Goal: Information Seeking & Learning: Learn about a topic

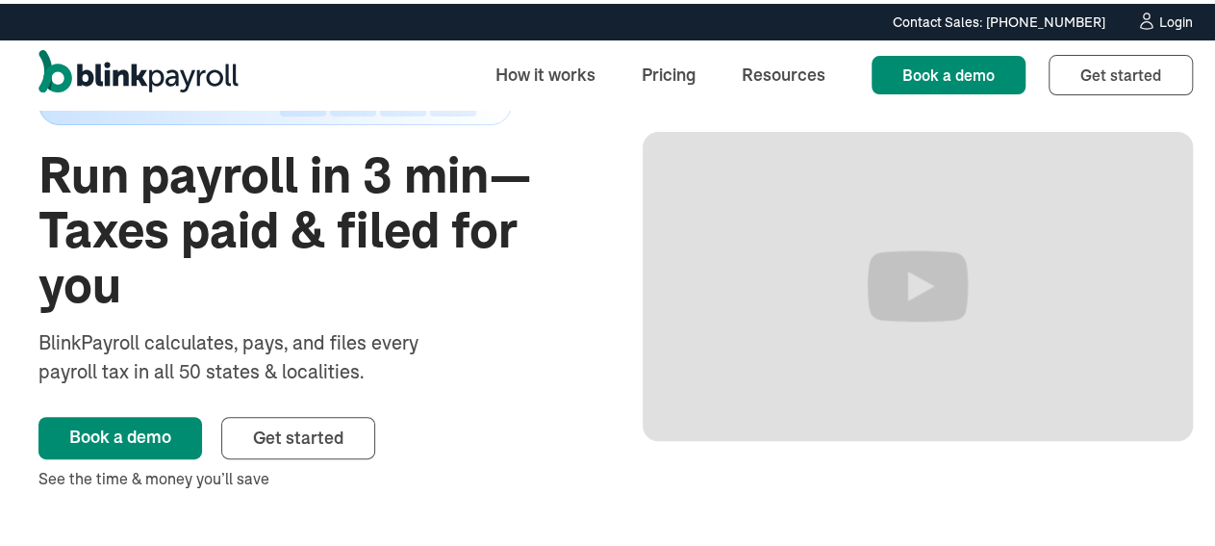
scroll to position [96, 0]
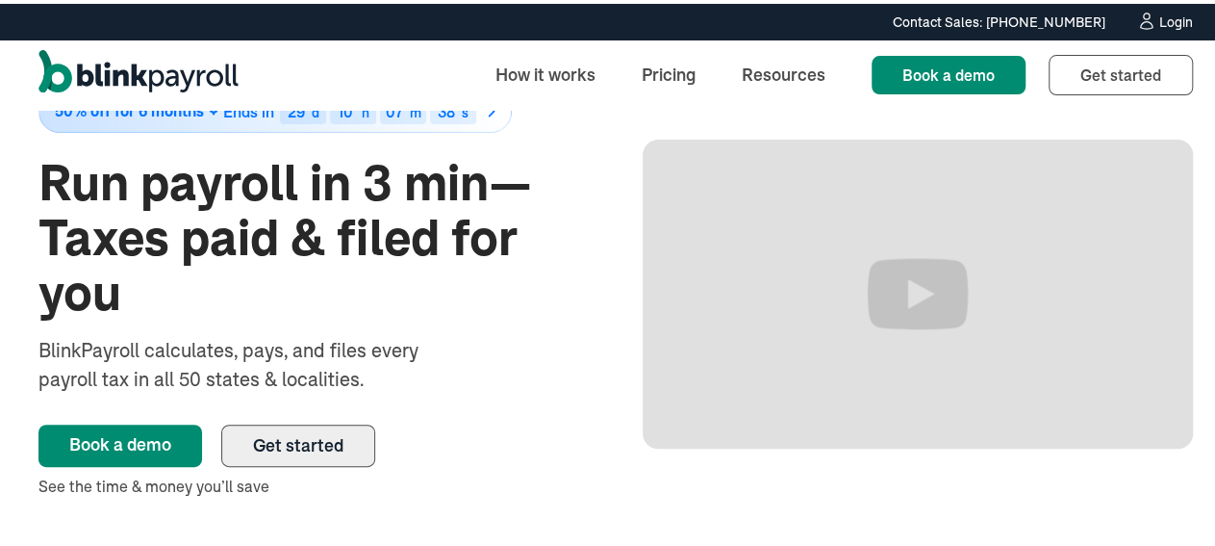
click at [341, 445] on span "Get started" at bounding box center [298, 441] width 90 height 22
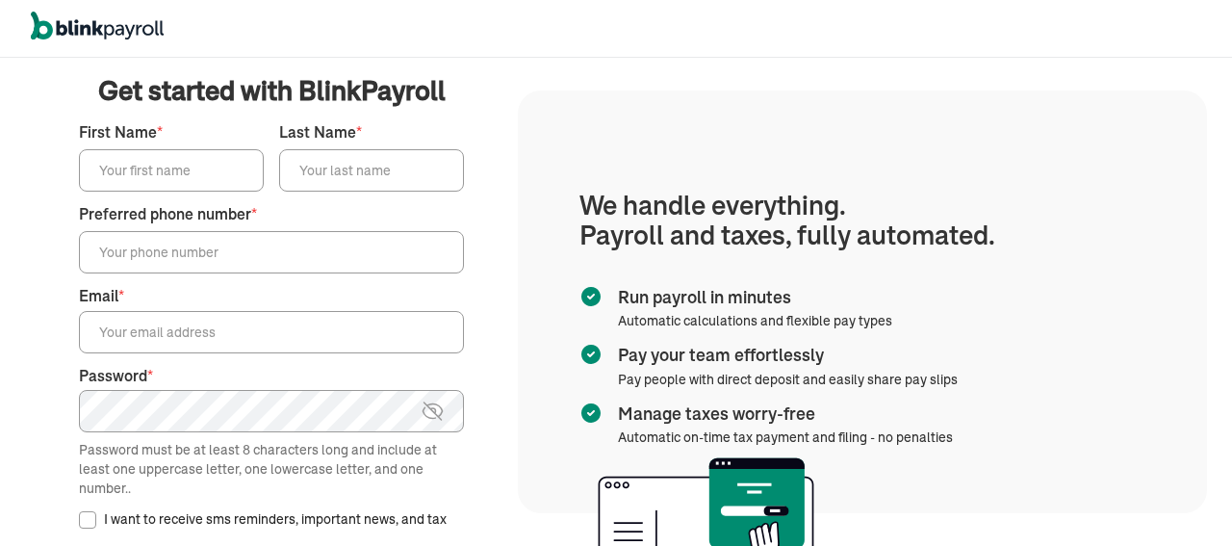
click at [1144, 59] on div "We handle it all. Payroll and taxes, fully automated. Back Forgot your password…" at bounding box center [616, 302] width 1232 height 488
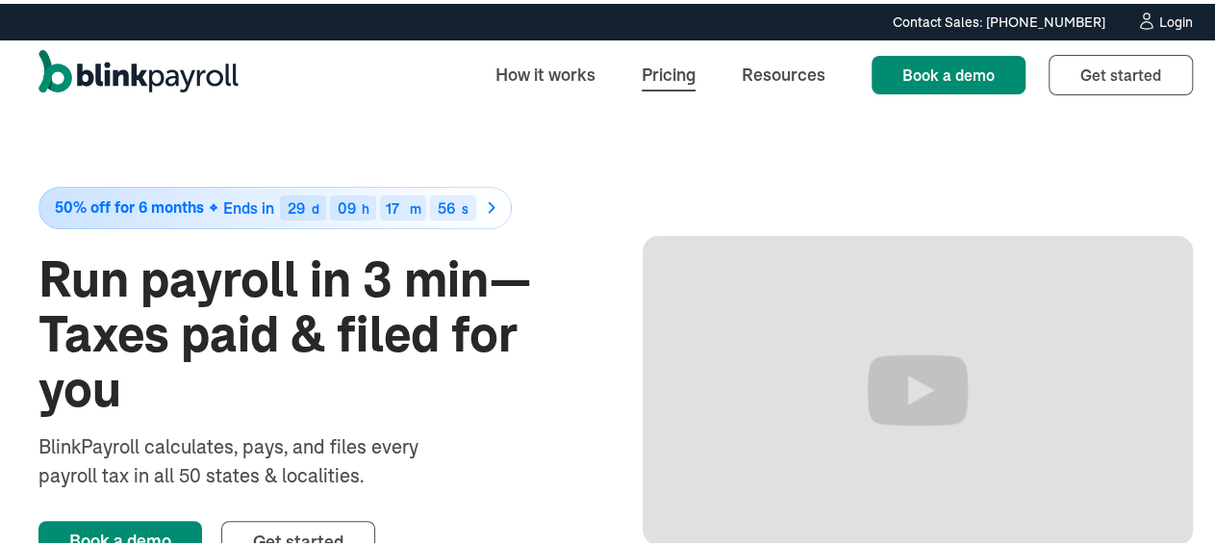
click at [656, 80] on link "Pricing" at bounding box center [668, 70] width 85 height 41
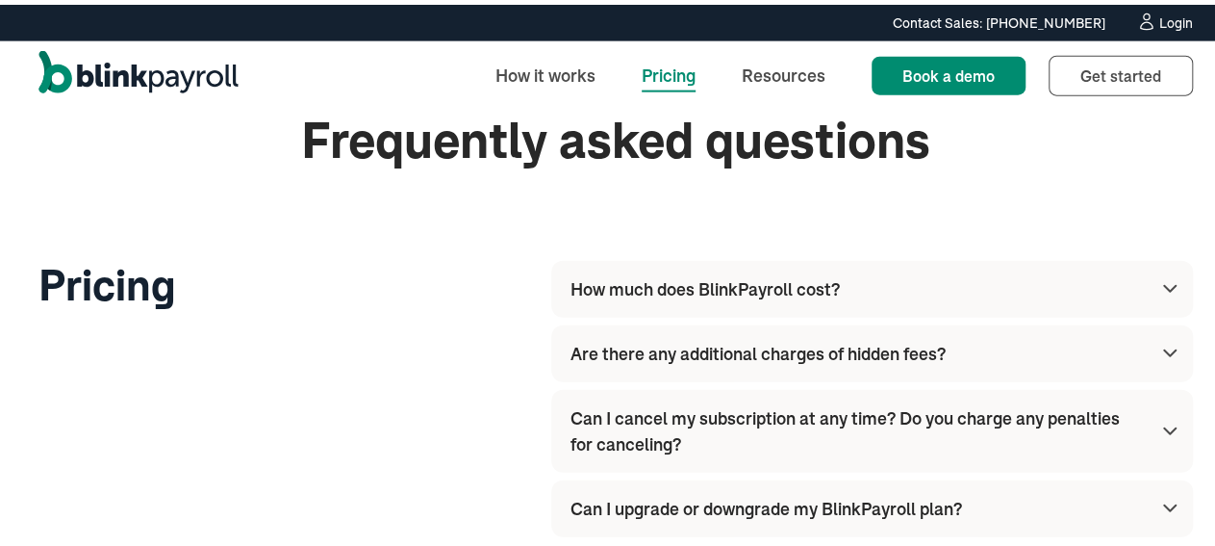
scroll to position [2225, 0]
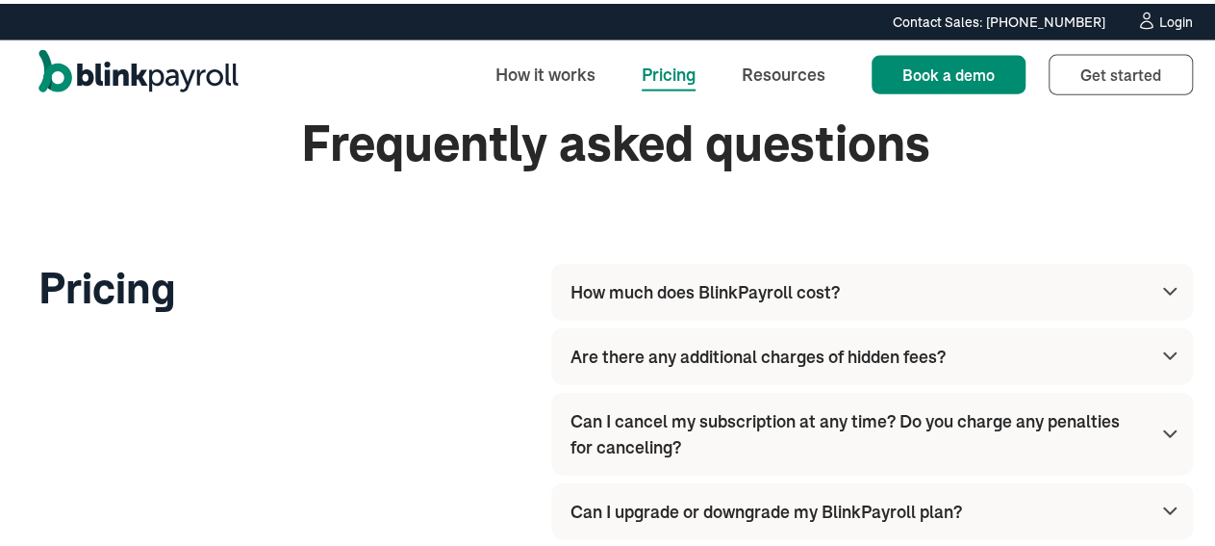
click at [1159, 289] on img at bounding box center [1170, 287] width 23 height 23
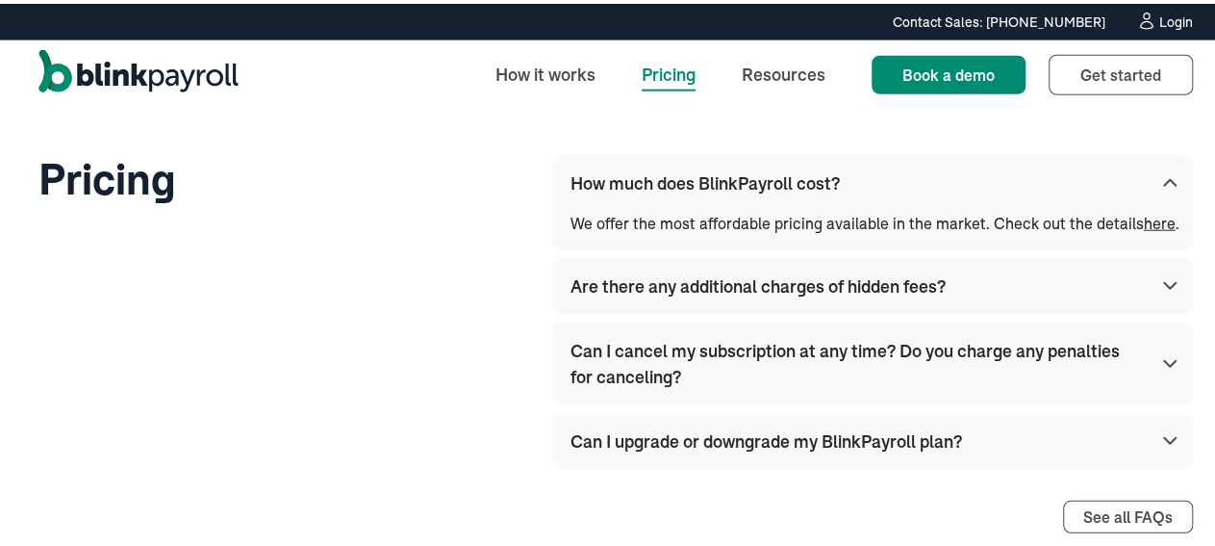
scroll to position [2336, 0]
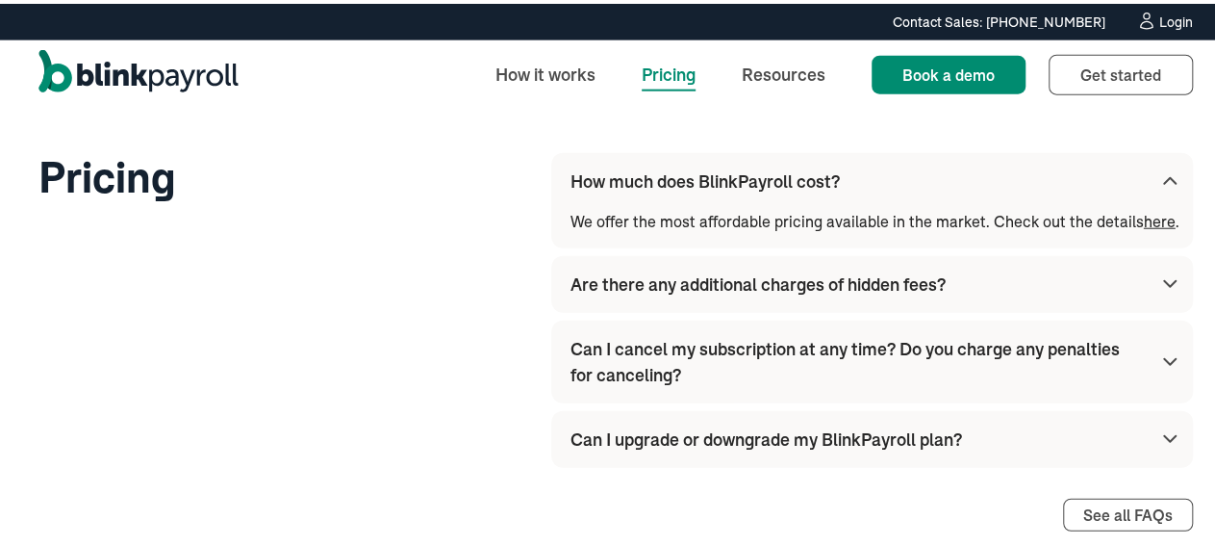
click at [1159, 173] on img at bounding box center [1170, 177] width 23 height 23
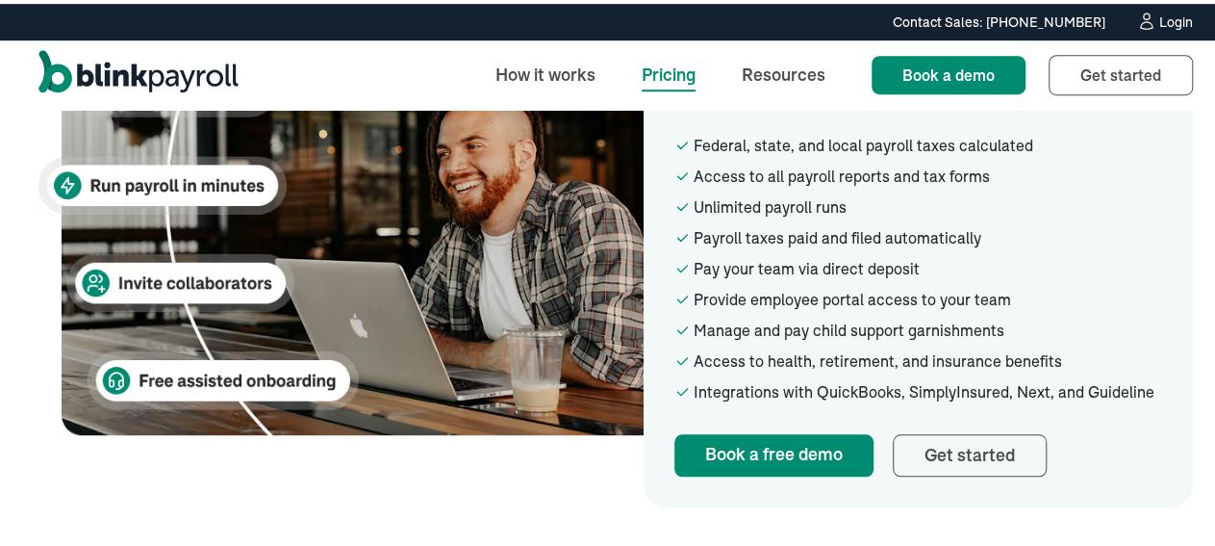
scroll to position [643, 0]
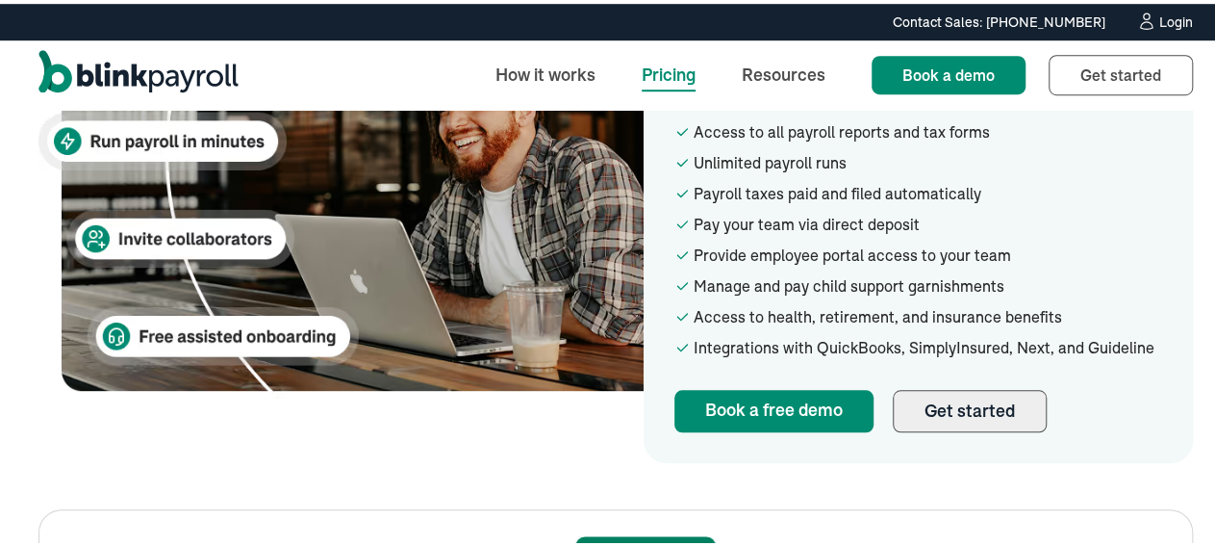
click at [973, 414] on link "Get started" at bounding box center [970, 407] width 154 height 42
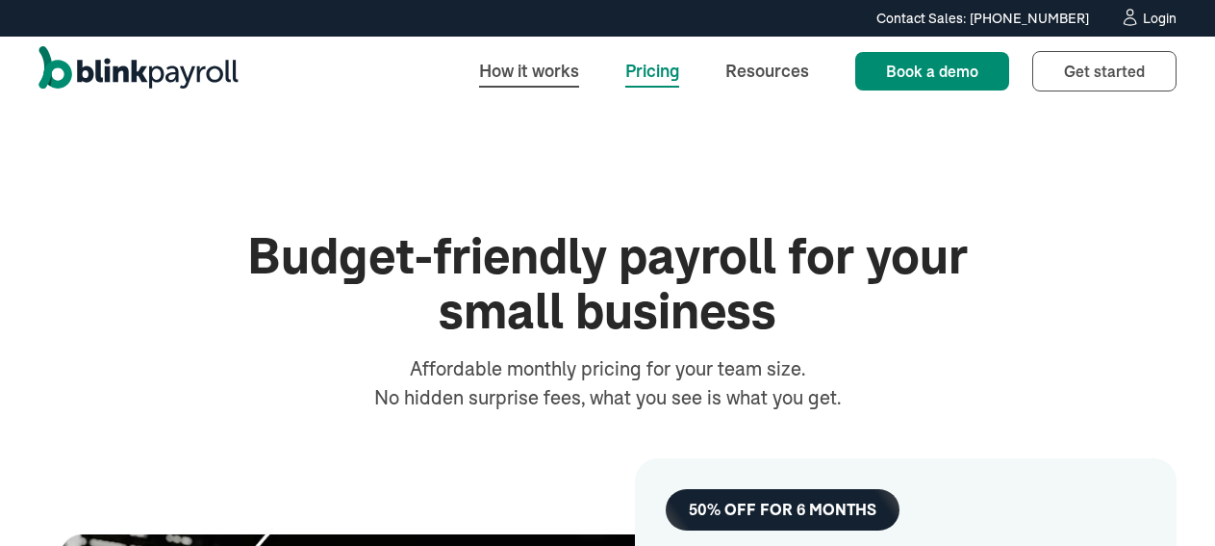
scroll to position [643, 0]
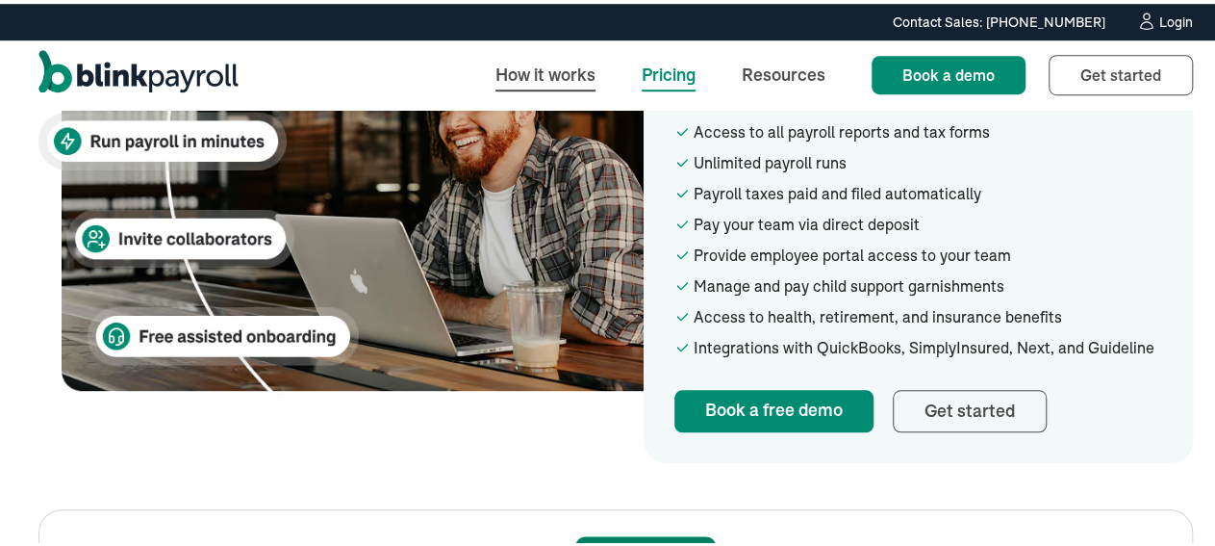
click at [550, 74] on link "How it works" at bounding box center [545, 70] width 131 height 41
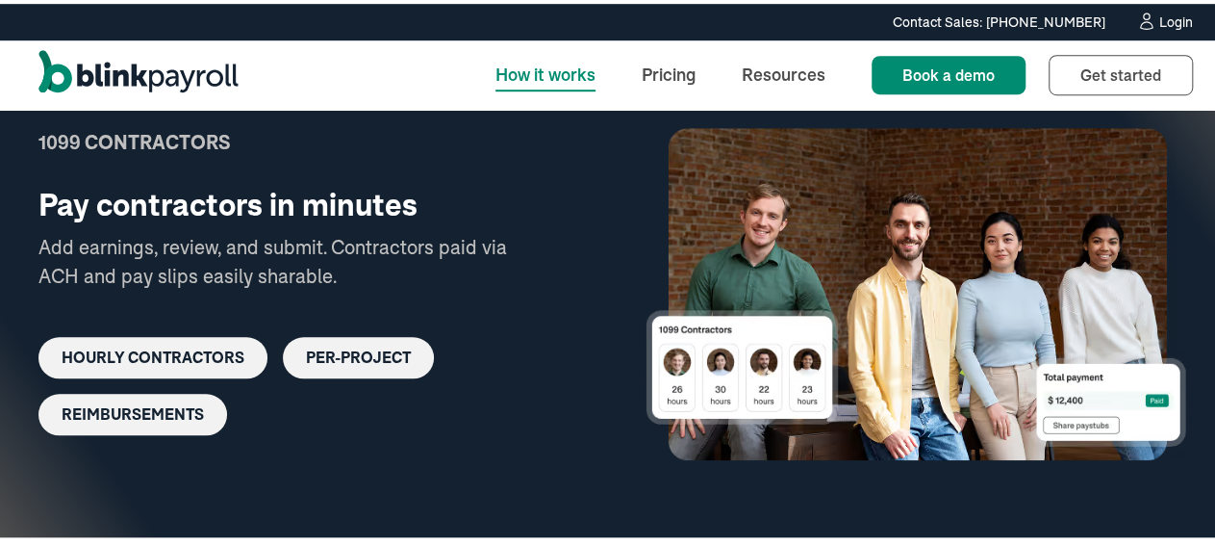
scroll to position [4223, 0]
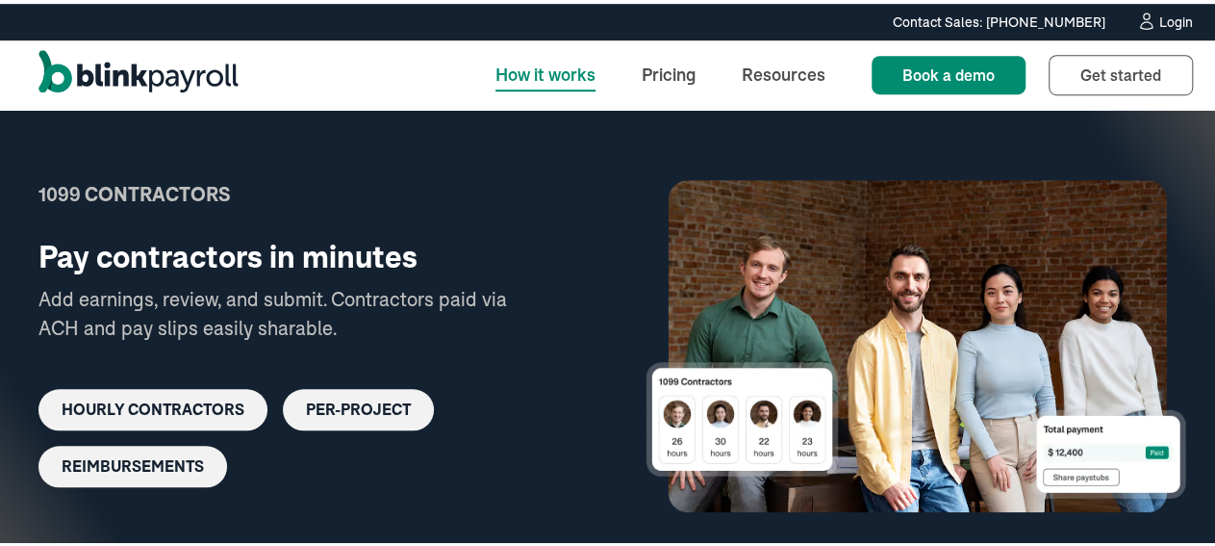
click at [205, 396] on div "hourly contractors" at bounding box center [153, 405] width 183 height 18
click at [406, 396] on div "per-project" at bounding box center [358, 405] width 105 height 18
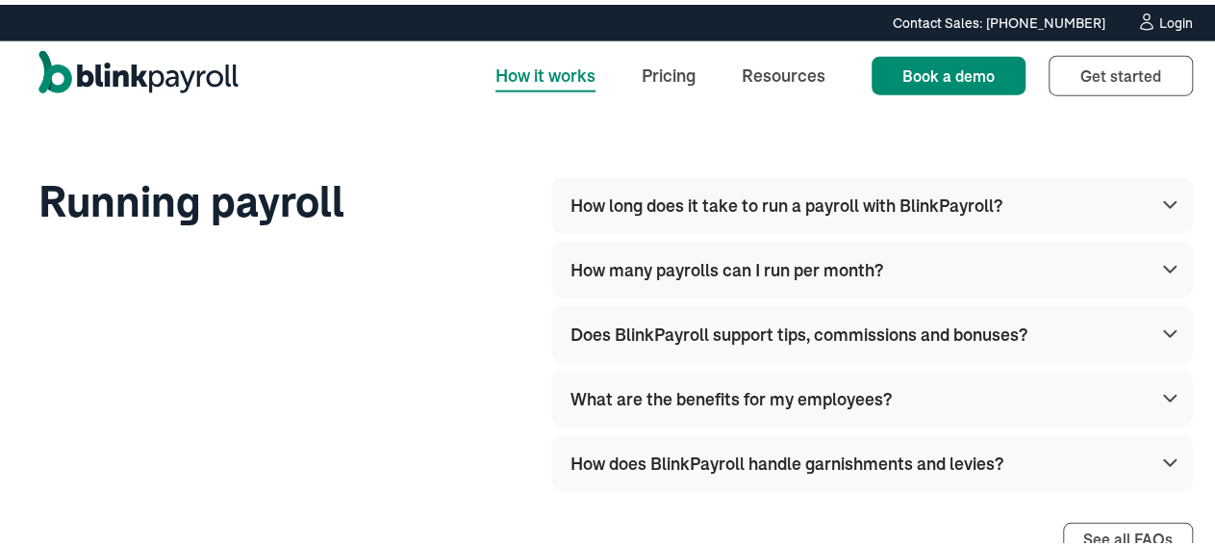
scroll to position [6045, 0]
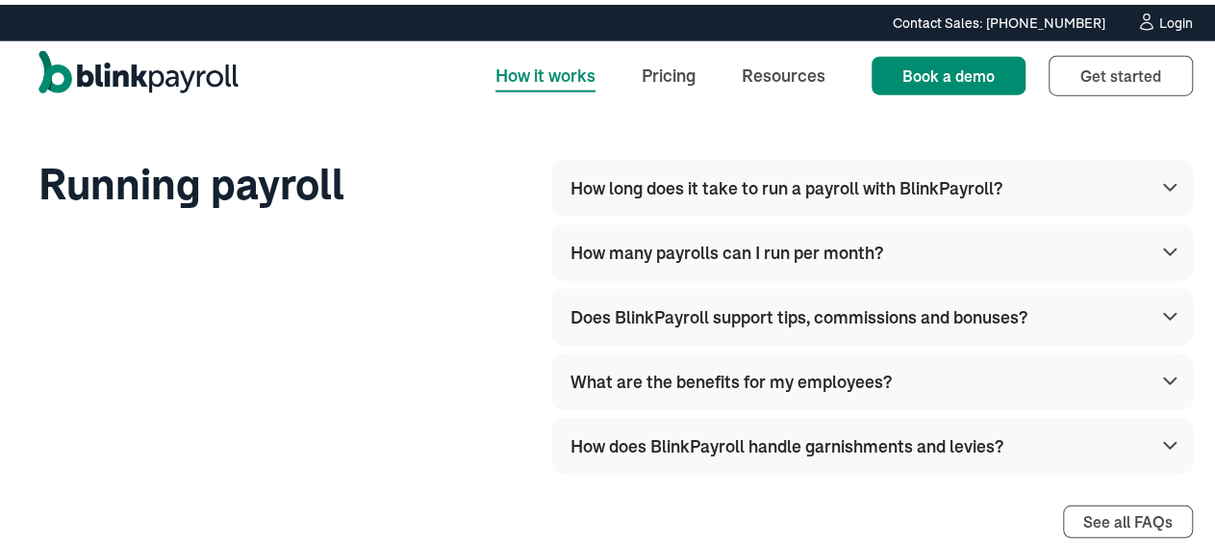
click at [1159, 171] on img at bounding box center [1170, 182] width 23 height 23
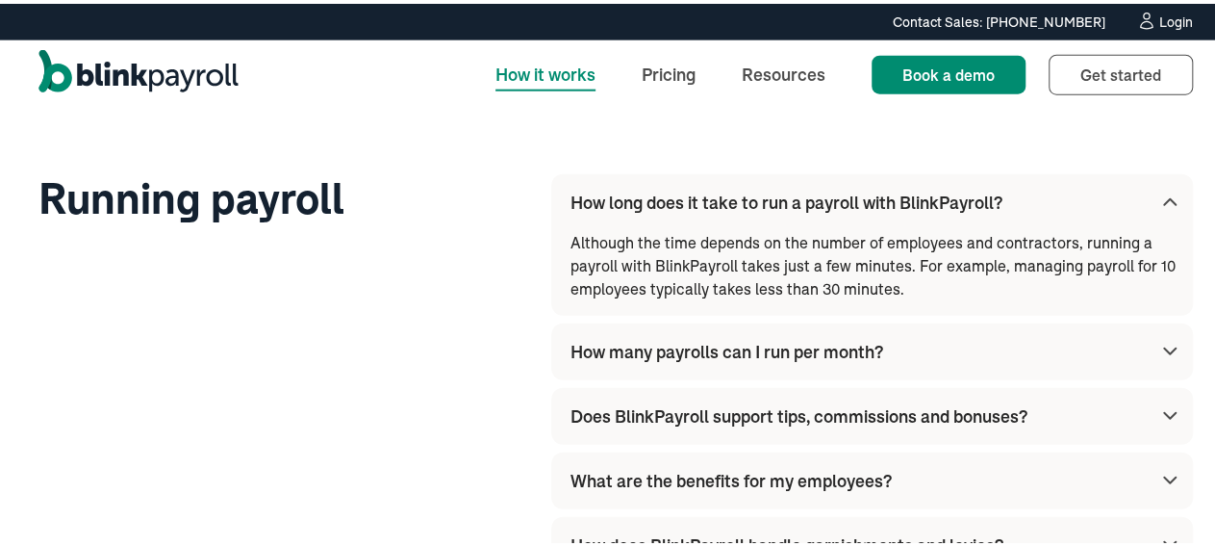
scroll to position [6028, 0]
click at [1159, 188] on img at bounding box center [1170, 199] width 23 height 23
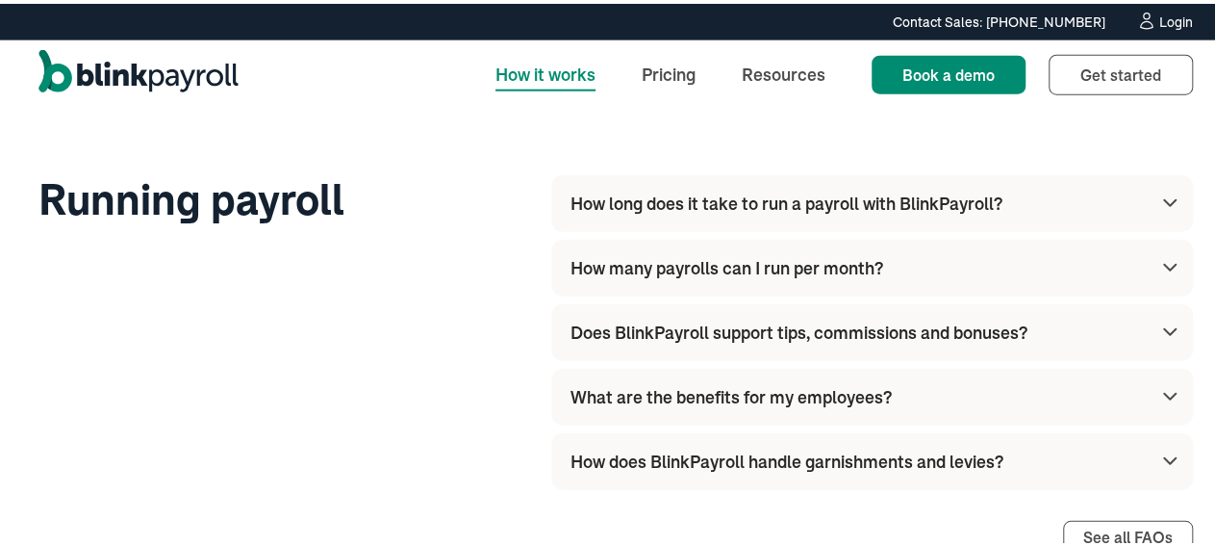
click at [1159, 252] on img at bounding box center [1170, 263] width 23 height 23
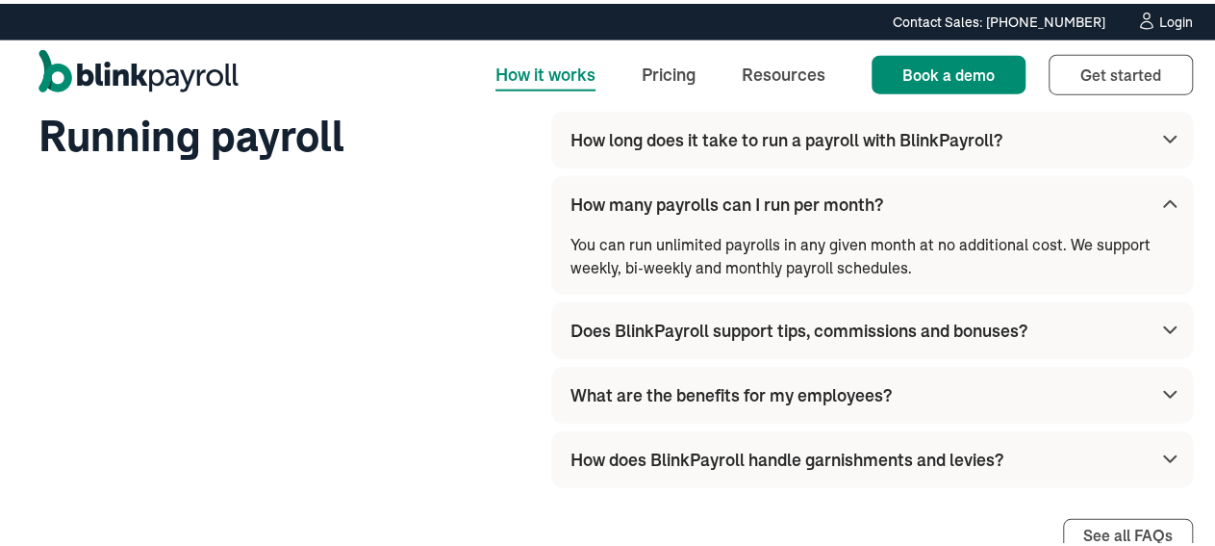
scroll to position [6093, 0]
click at [1159, 188] on img at bounding box center [1170, 199] width 23 height 23
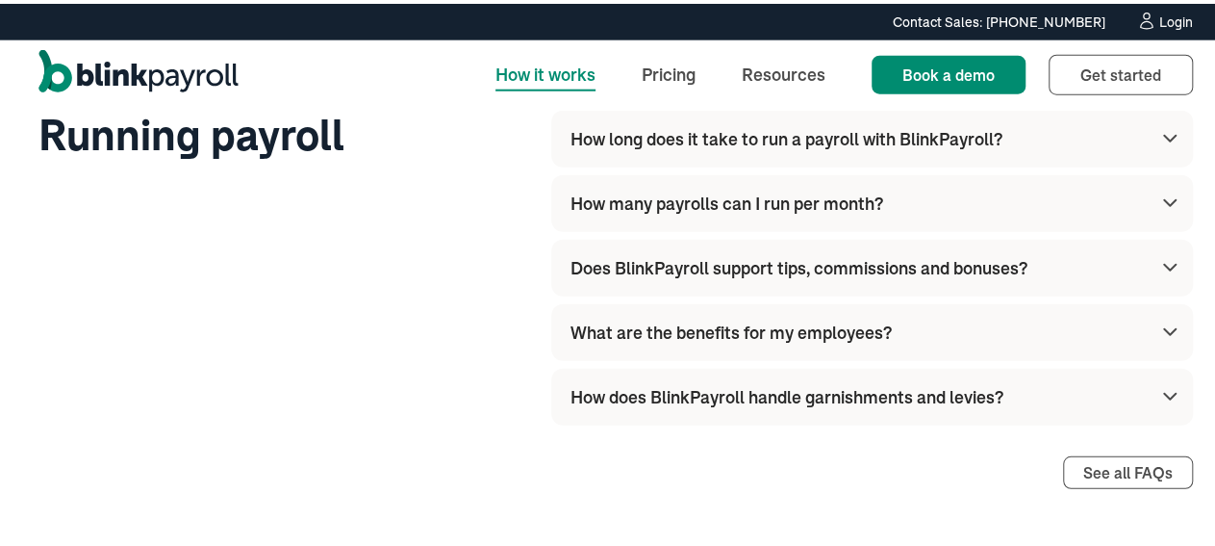
click at [1159, 252] on img at bounding box center [1170, 263] width 23 height 23
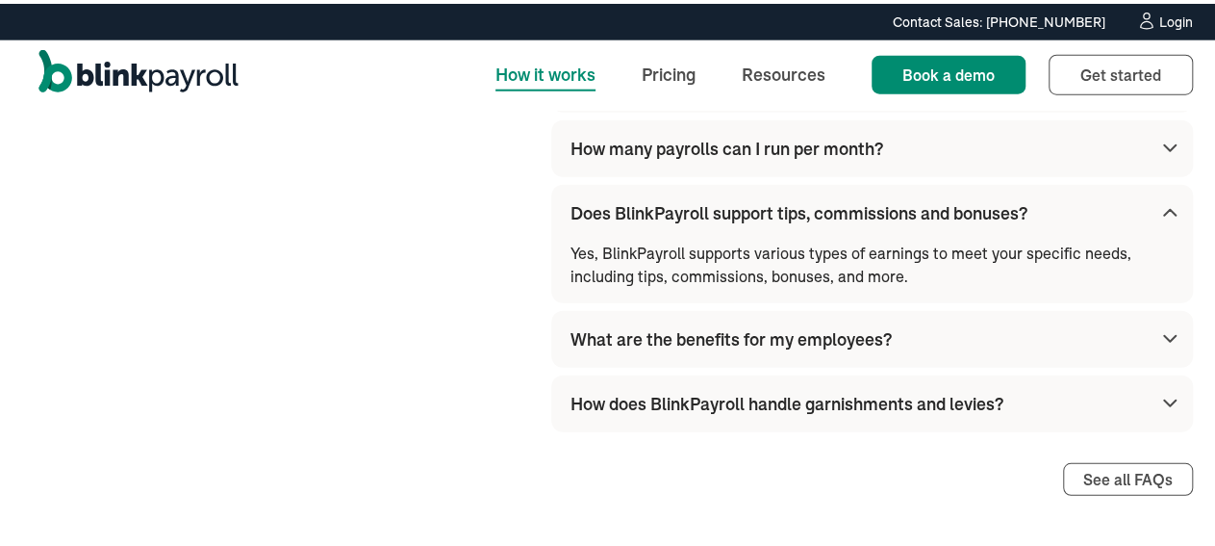
scroll to position [6157, 0]
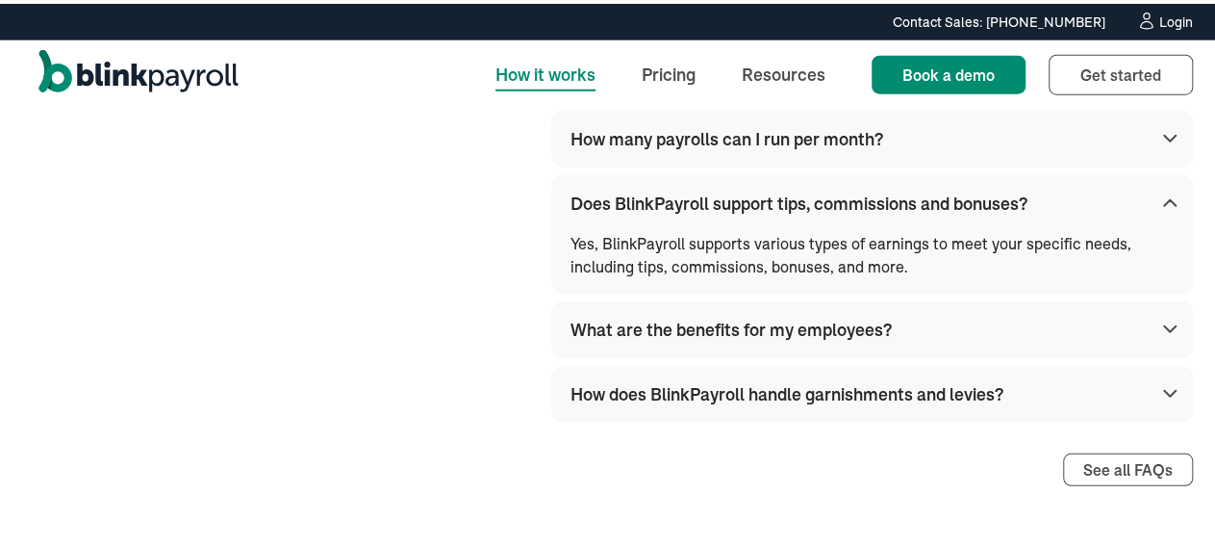
click at [1159, 188] on img at bounding box center [1170, 199] width 23 height 23
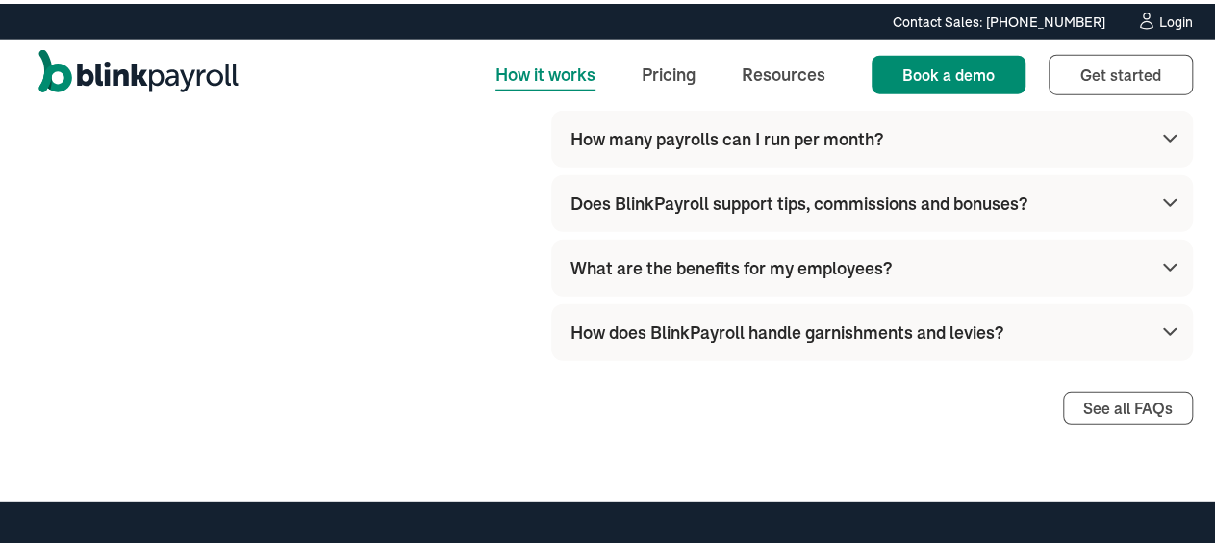
click at [1160, 252] on img at bounding box center [1170, 263] width 23 height 23
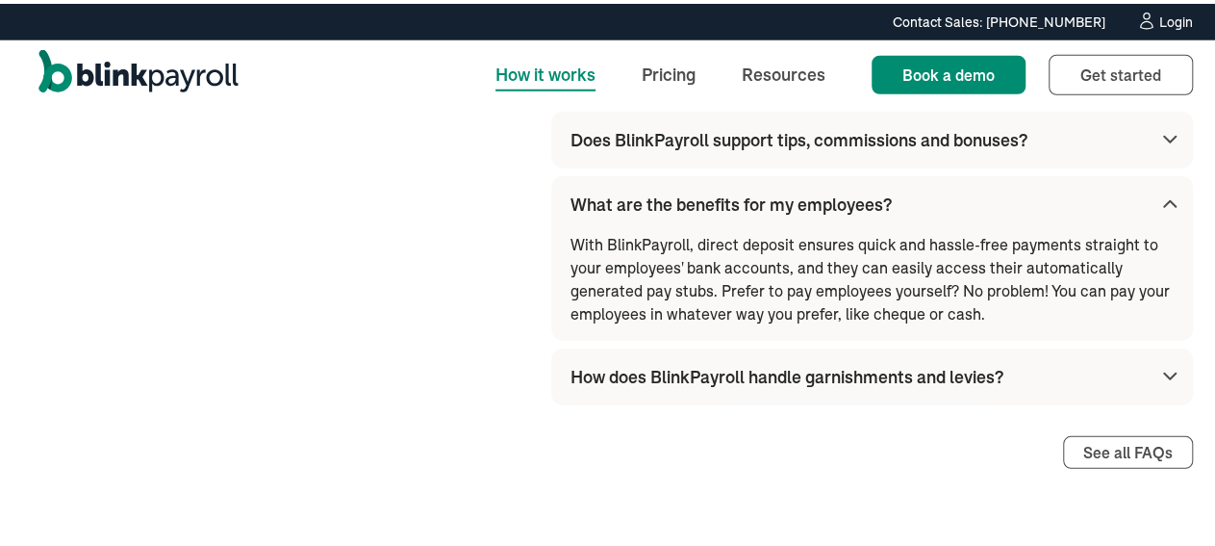
scroll to position [6222, 0]
click at [1159, 188] on img at bounding box center [1170, 199] width 23 height 23
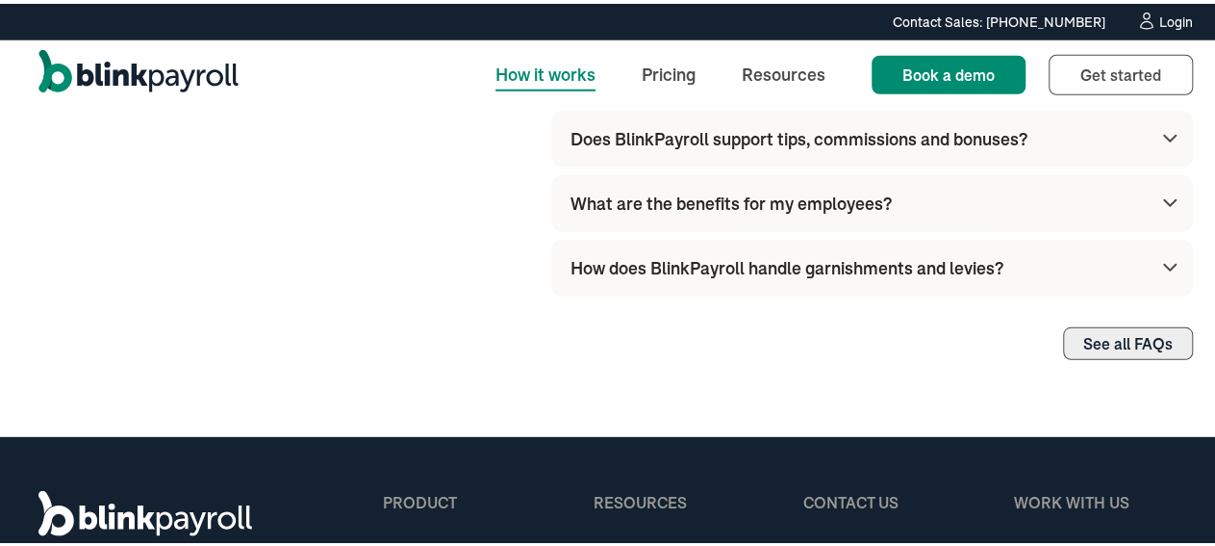
click at [1152, 332] on div "See all FAQs" at bounding box center [1128, 339] width 89 height 15
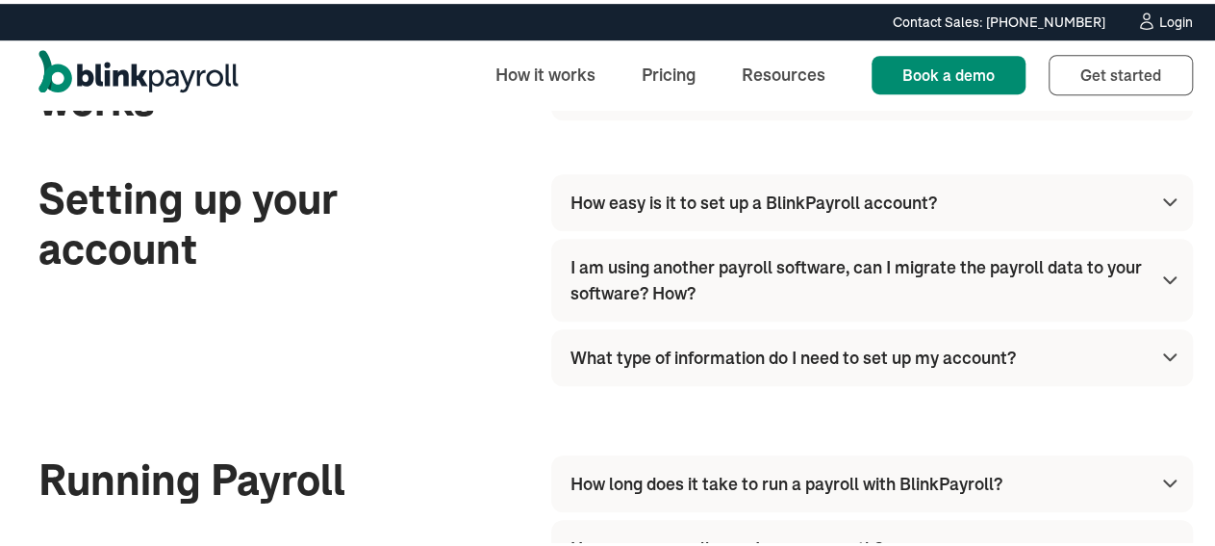
scroll to position [514, 0]
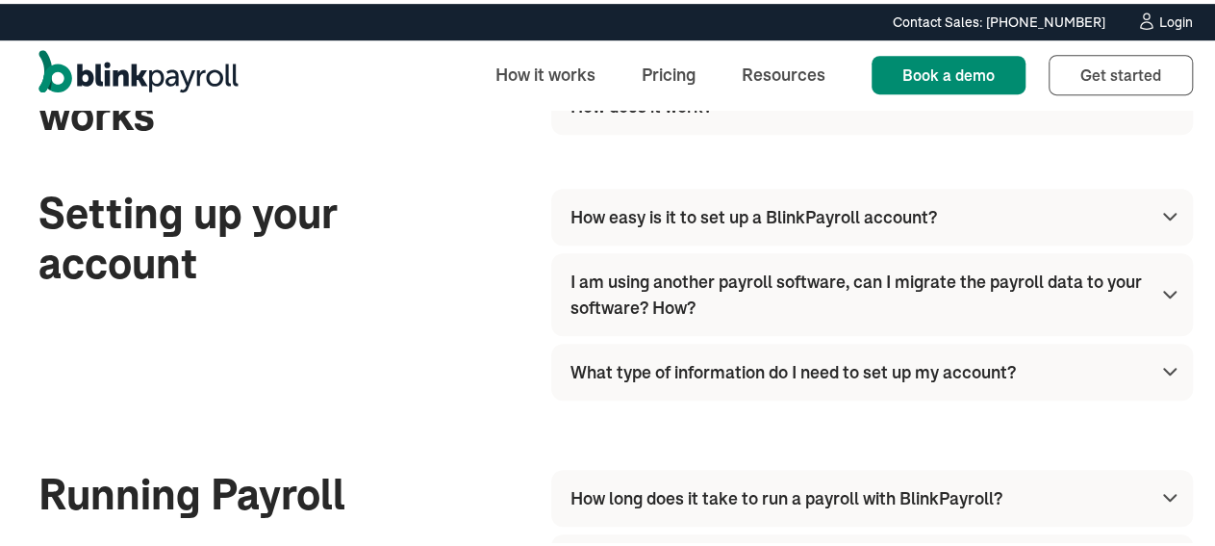
click at [1159, 205] on img at bounding box center [1170, 212] width 23 height 23
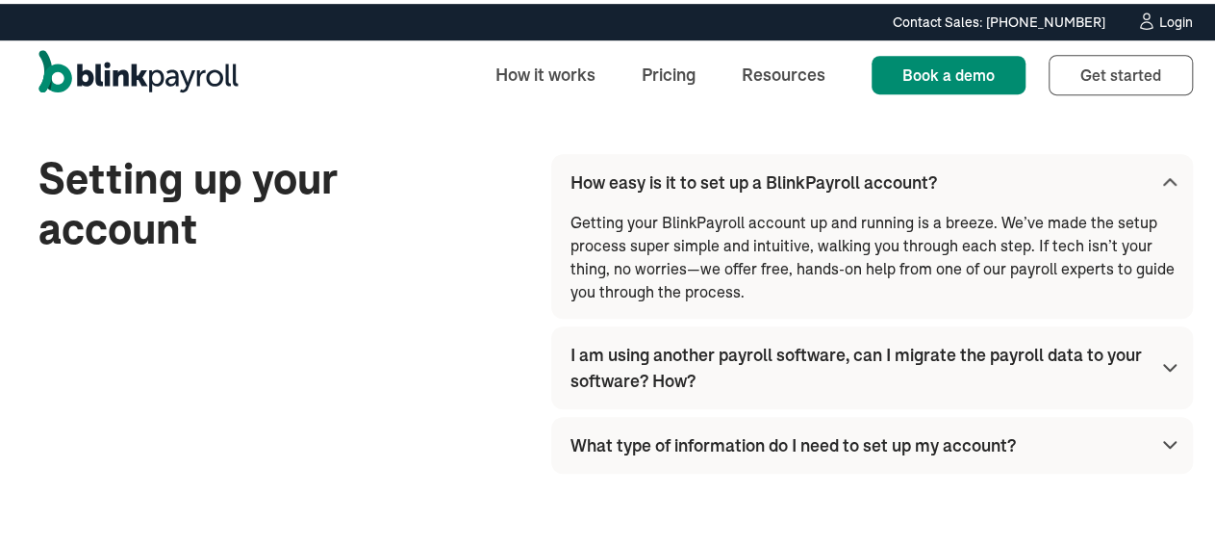
scroll to position [551, 0]
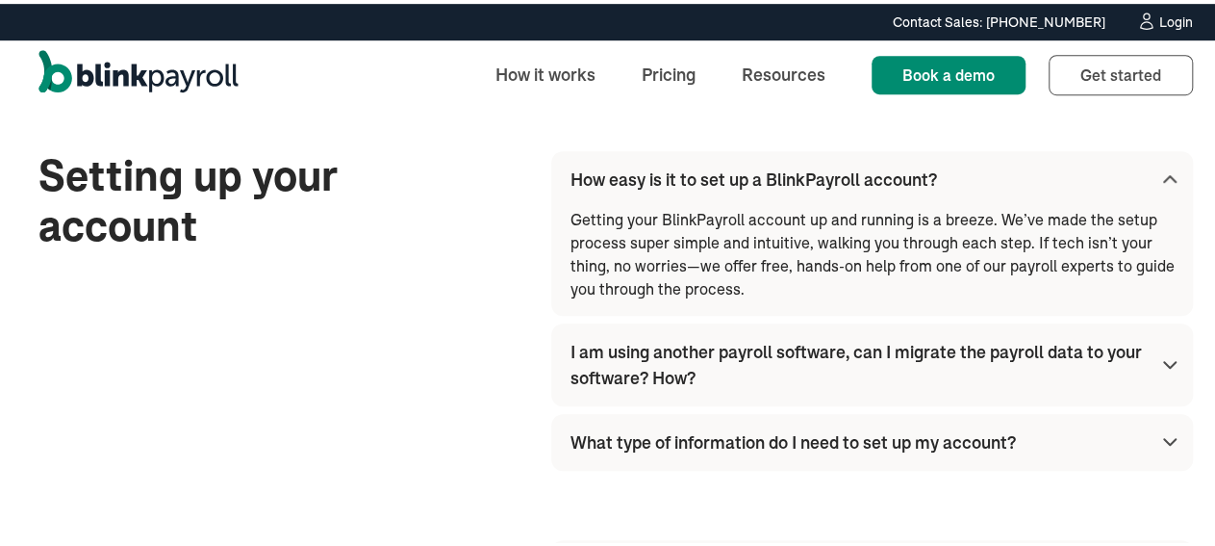
click at [1159, 174] on img at bounding box center [1170, 175] width 23 height 23
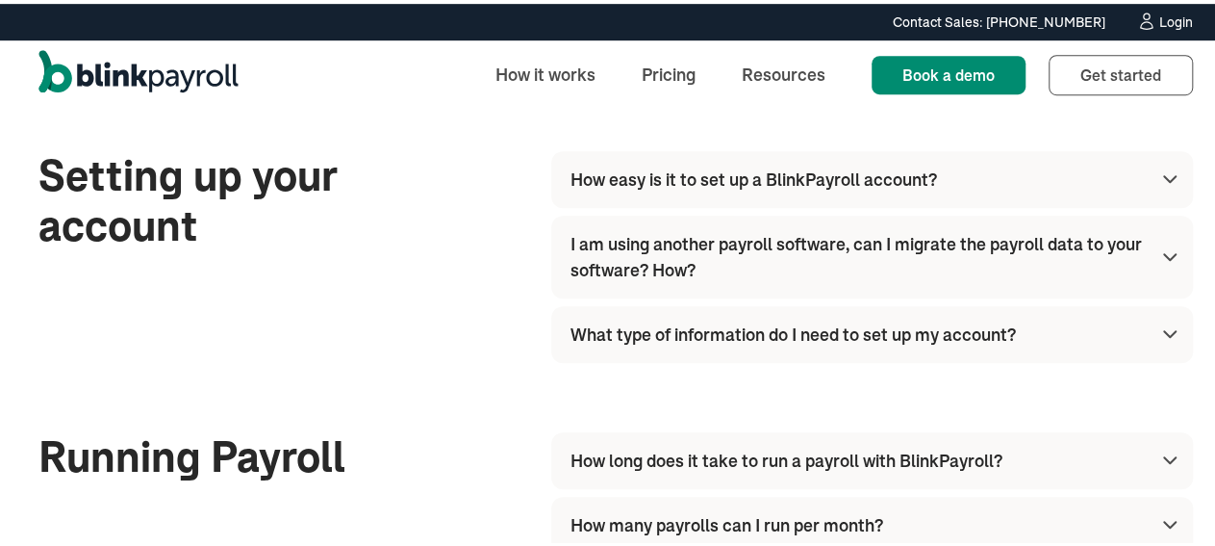
click at [1159, 333] on img at bounding box center [1170, 330] width 23 height 23
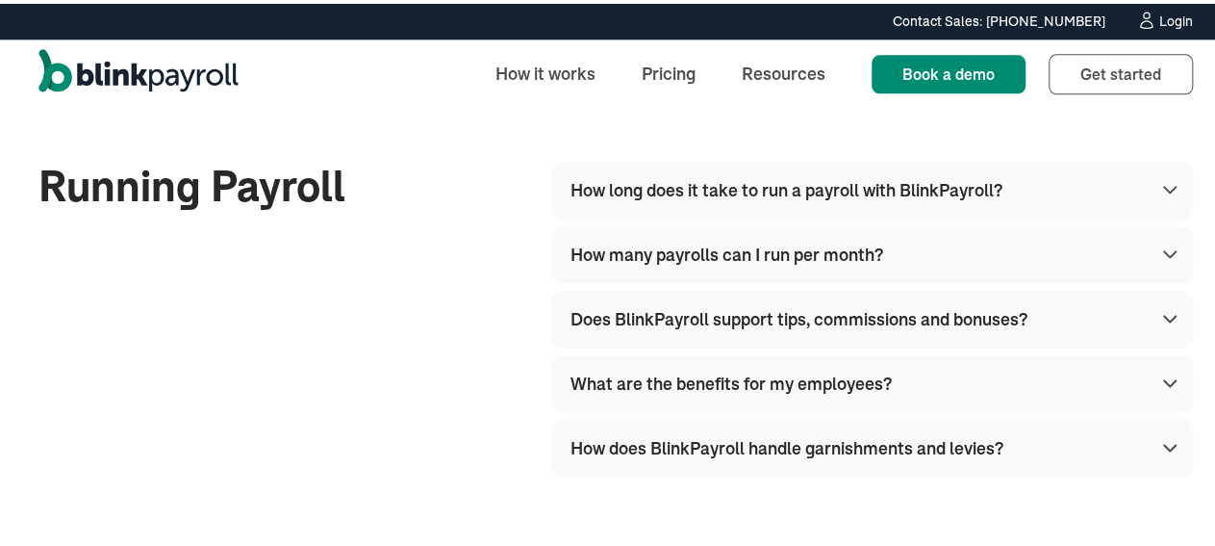
scroll to position [1188, 0]
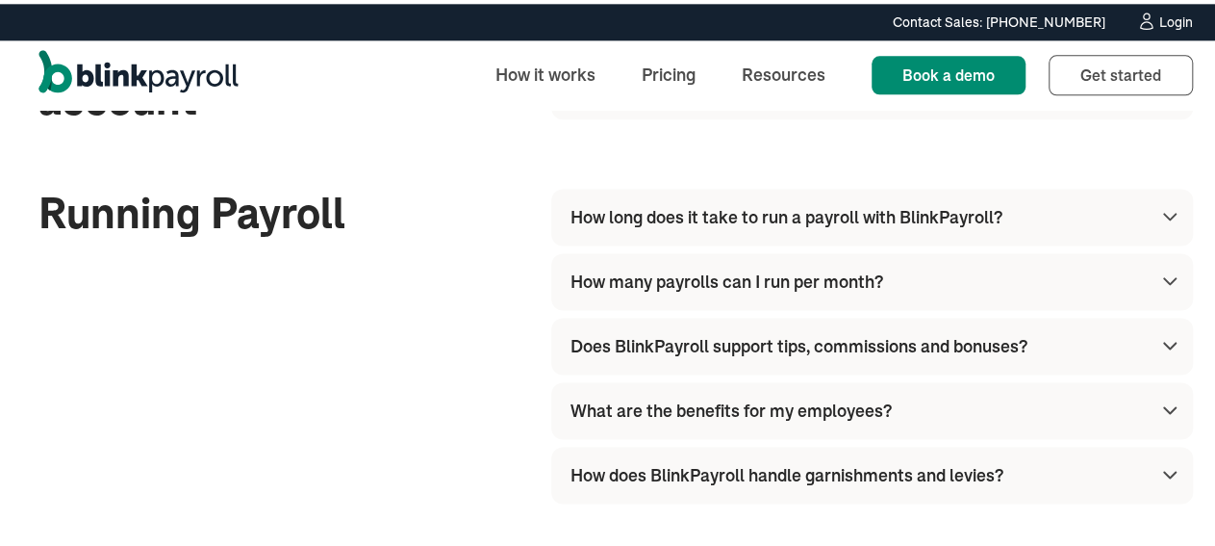
click at [1159, 224] on img at bounding box center [1170, 212] width 23 height 23
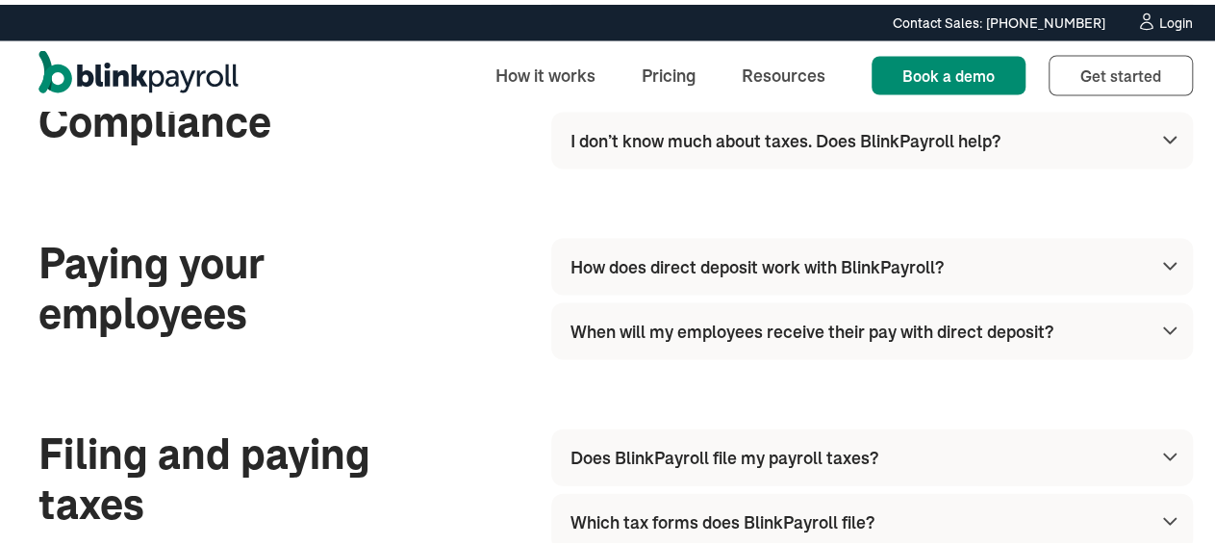
scroll to position [1867, 0]
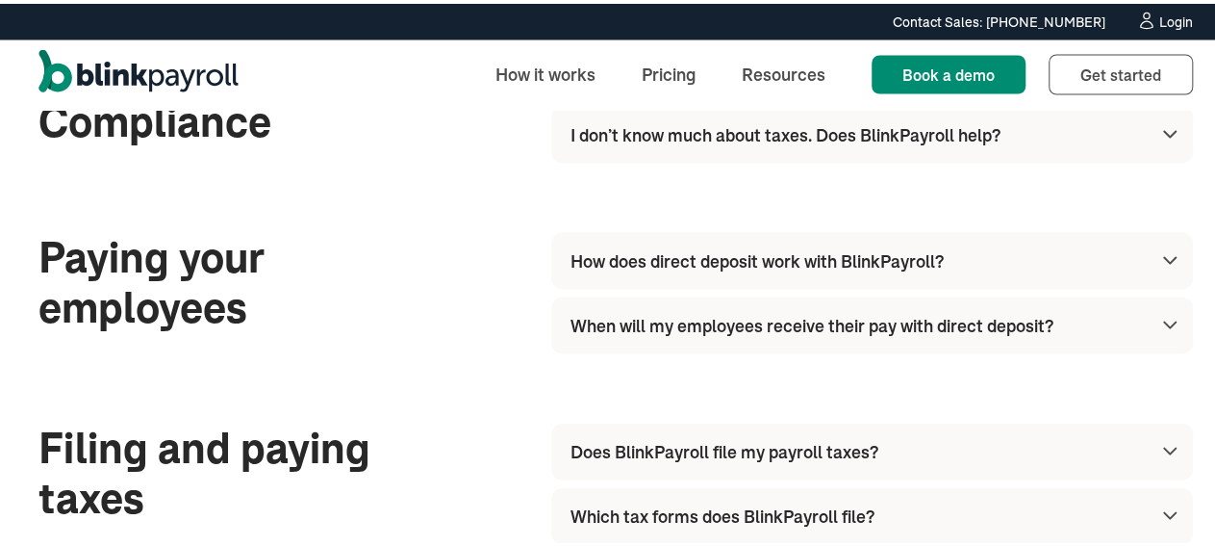
click at [1159, 268] on img at bounding box center [1170, 256] width 23 height 23
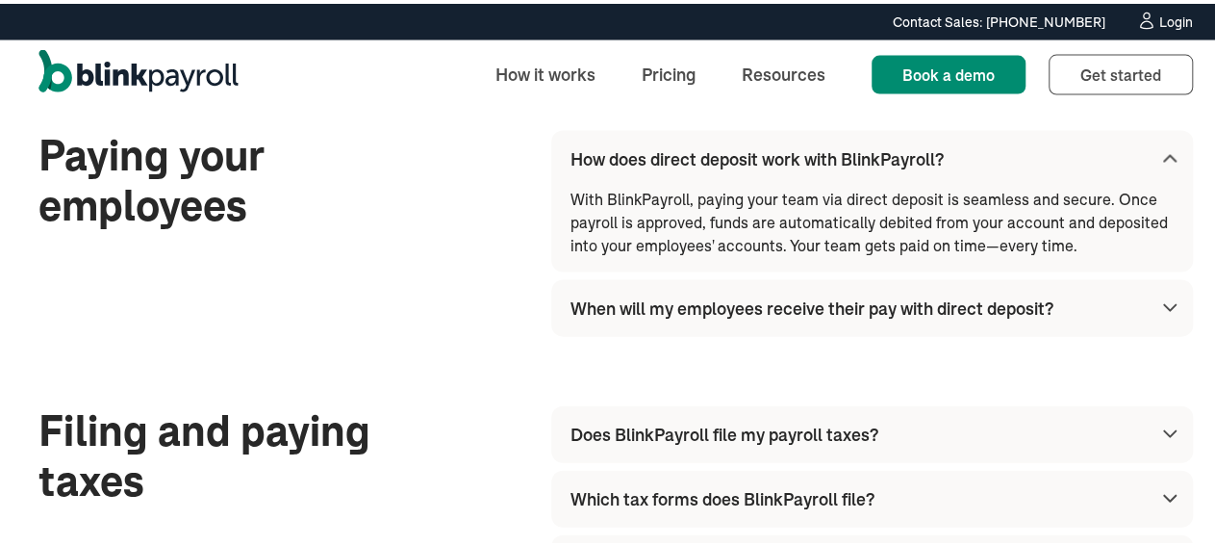
scroll to position [1971, 0]
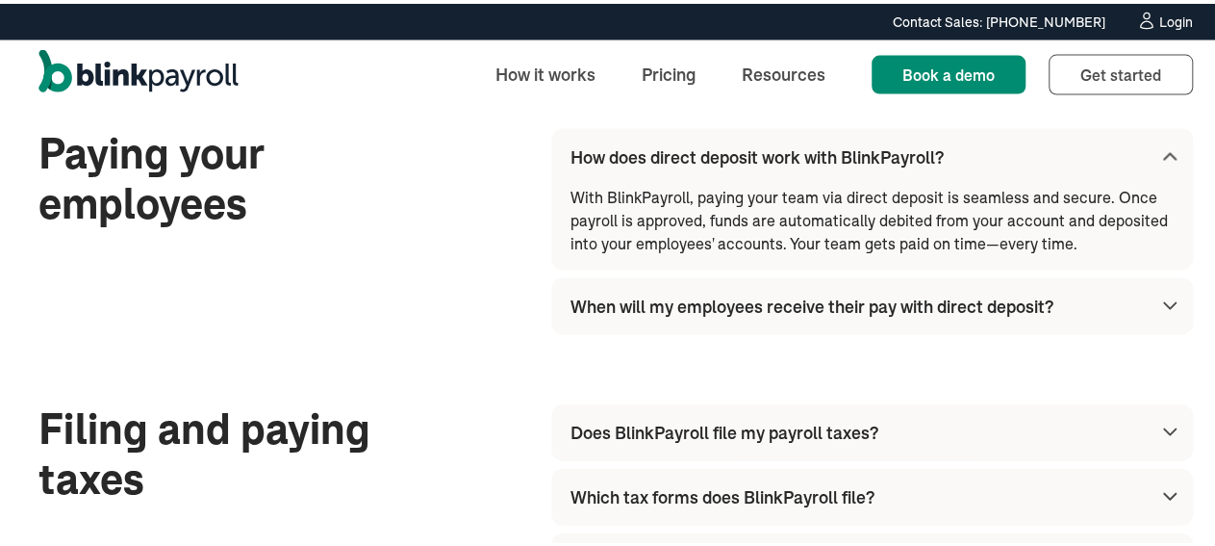
click at [1159, 314] on img at bounding box center [1170, 302] width 23 height 23
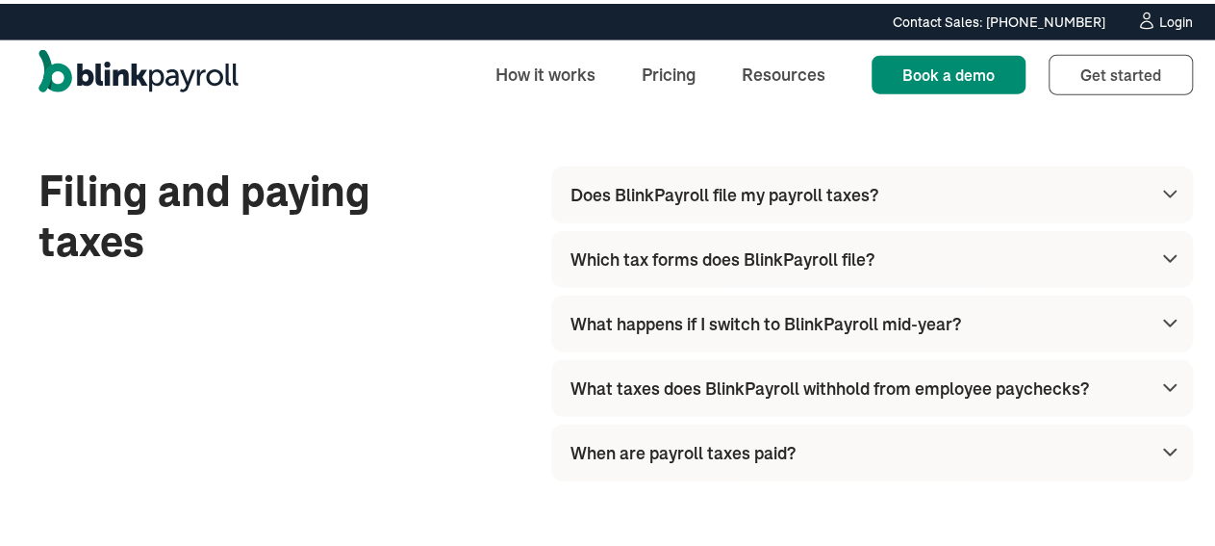
scroll to position [2242, 0]
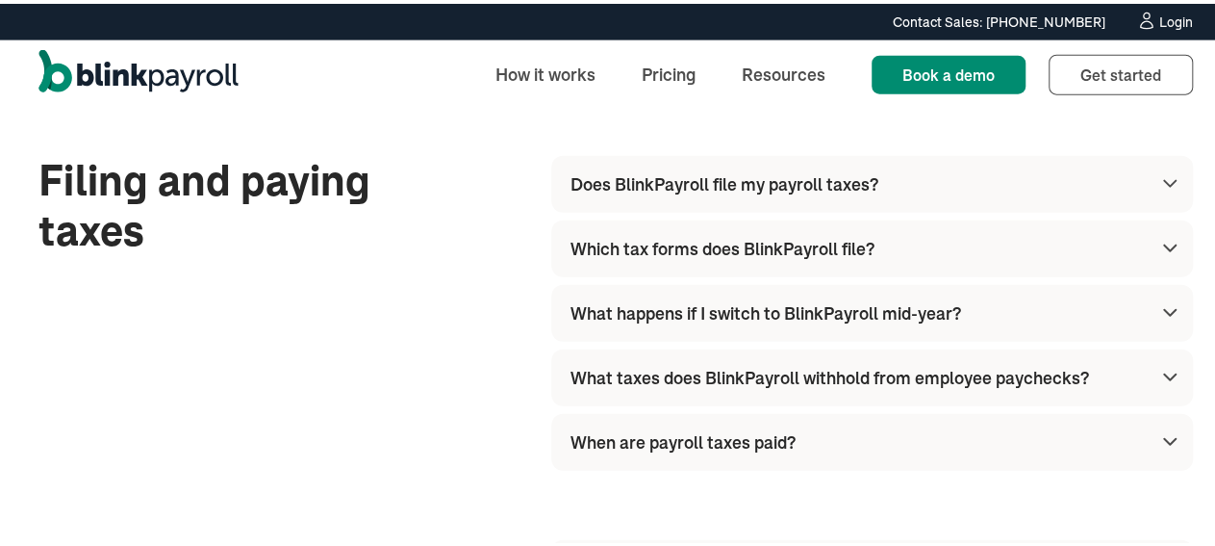
click at [1159, 192] on img at bounding box center [1170, 179] width 23 height 23
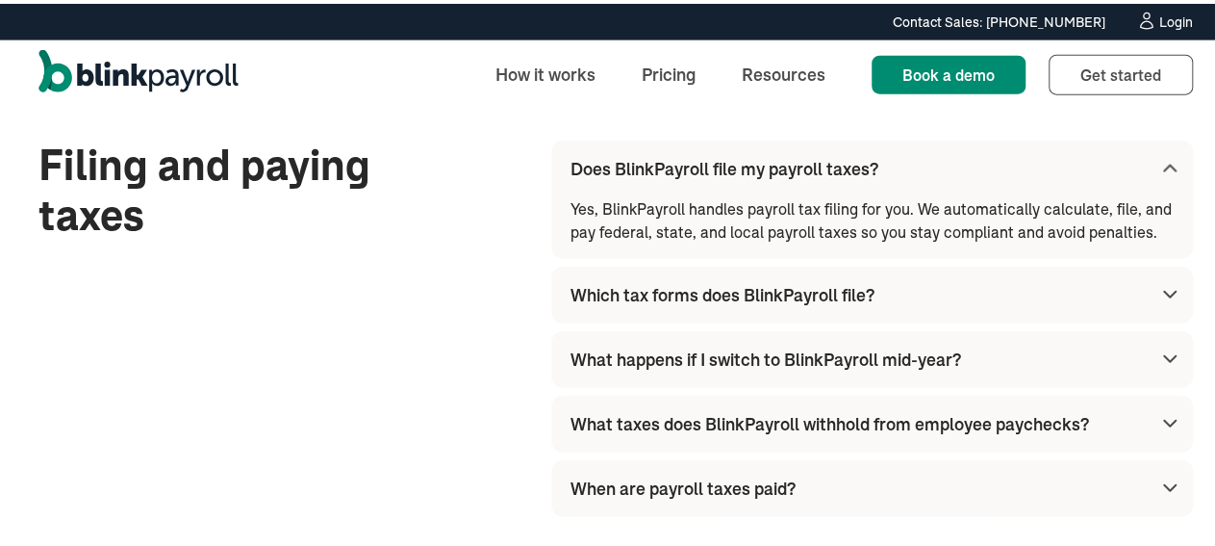
scroll to position [2269, 0]
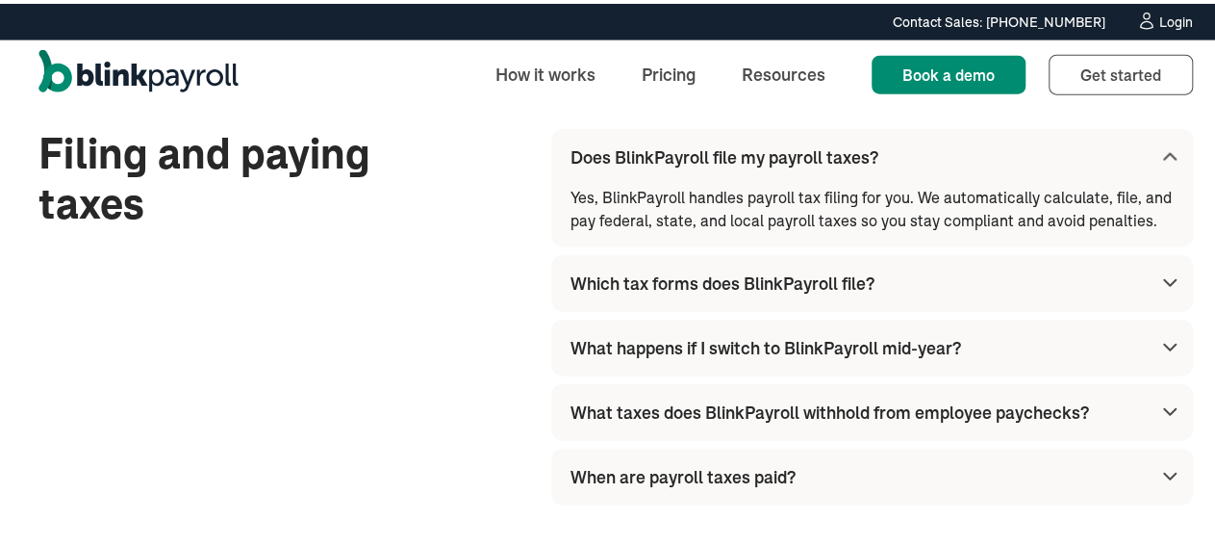
click at [1159, 165] on img at bounding box center [1170, 152] width 23 height 23
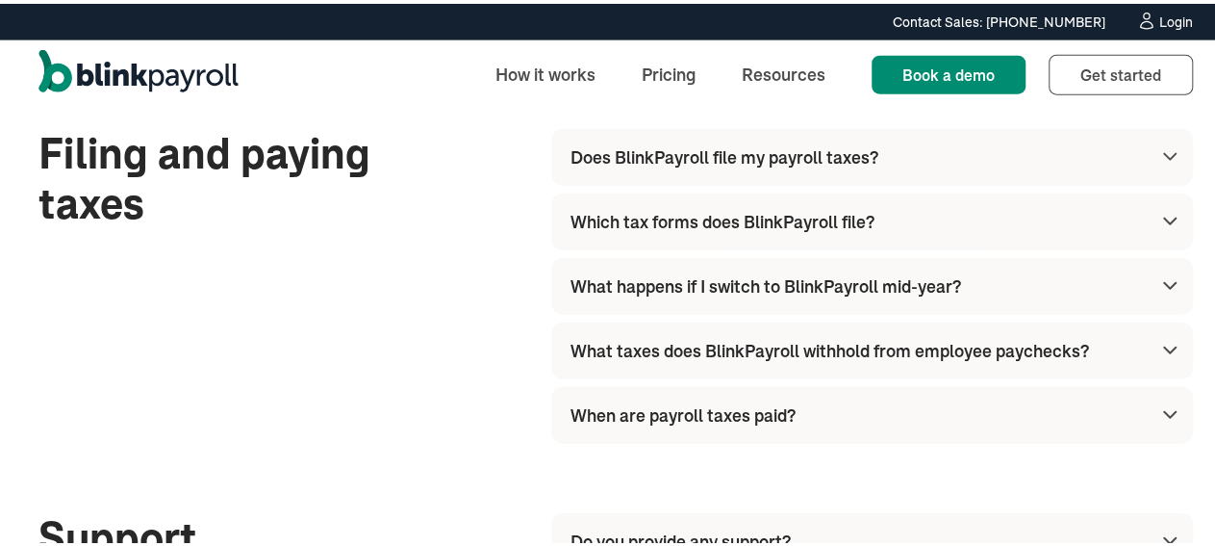
click at [1159, 229] on img at bounding box center [1170, 217] width 23 height 23
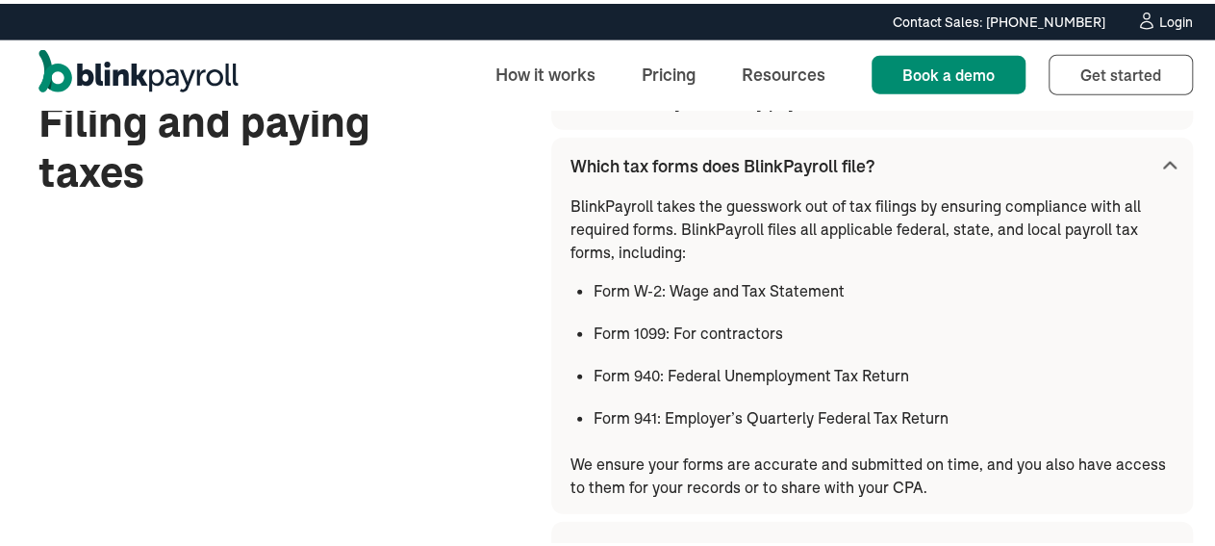
scroll to position [2334, 0]
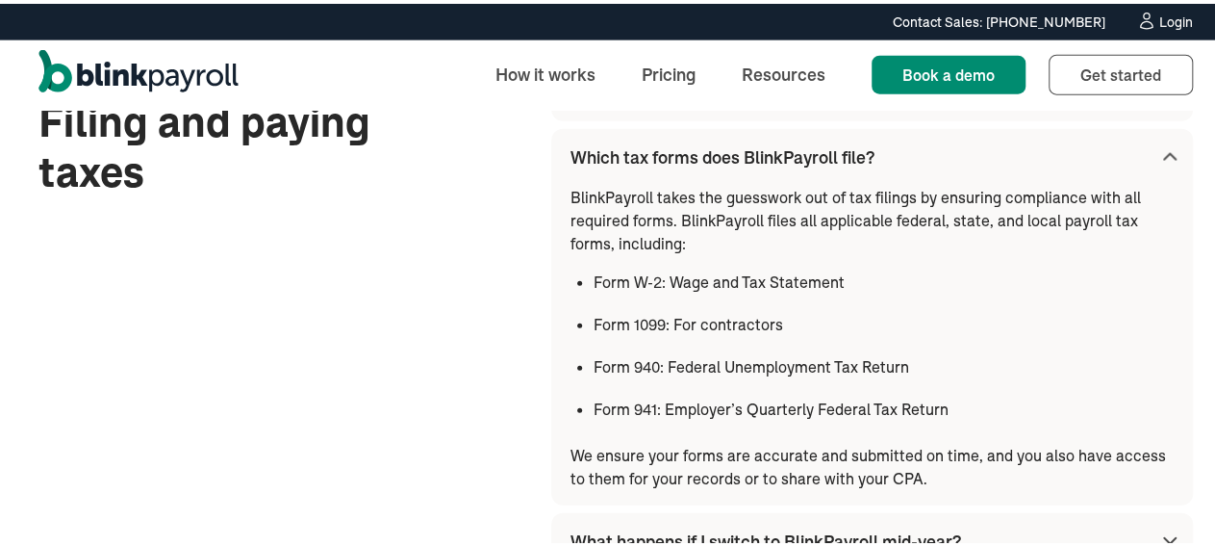
click at [1159, 165] on img at bounding box center [1170, 152] width 23 height 23
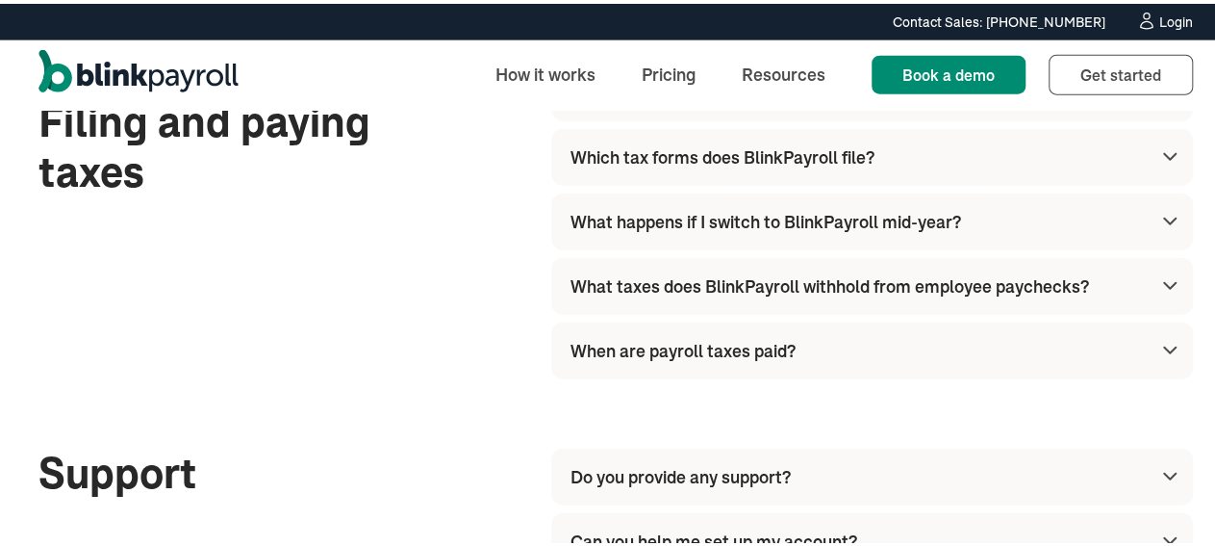
click at [1159, 229] on img at bounding box center [1170, 217] width 23 height 23
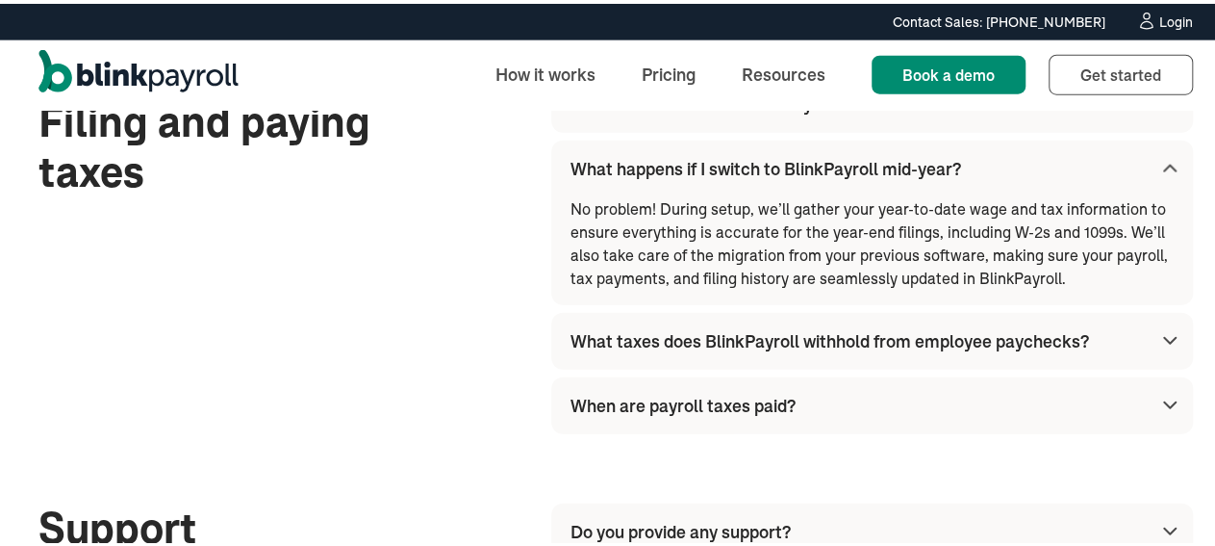
scroll to position [2398, 0]
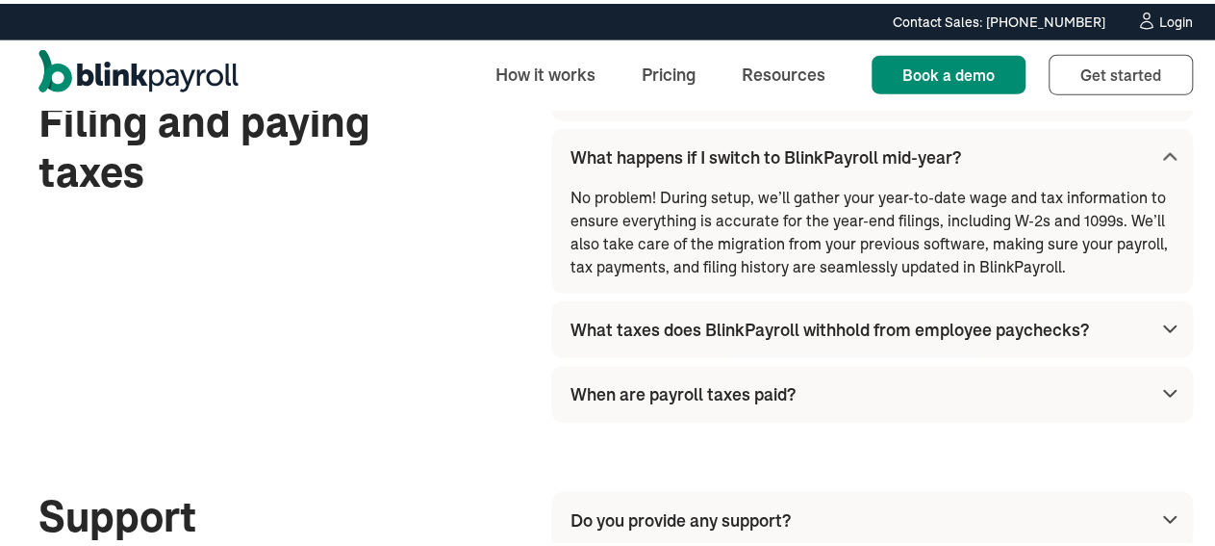
click at [1159, 165] on img at bounding box center [1170, 152] width 23 height 23
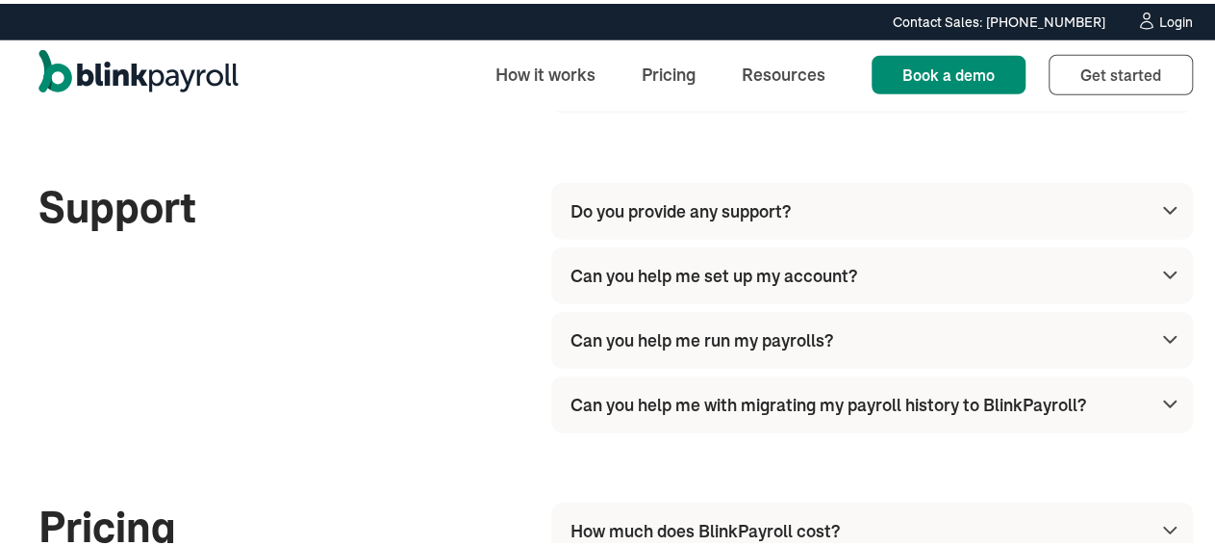
scroll to position [2588, 0]
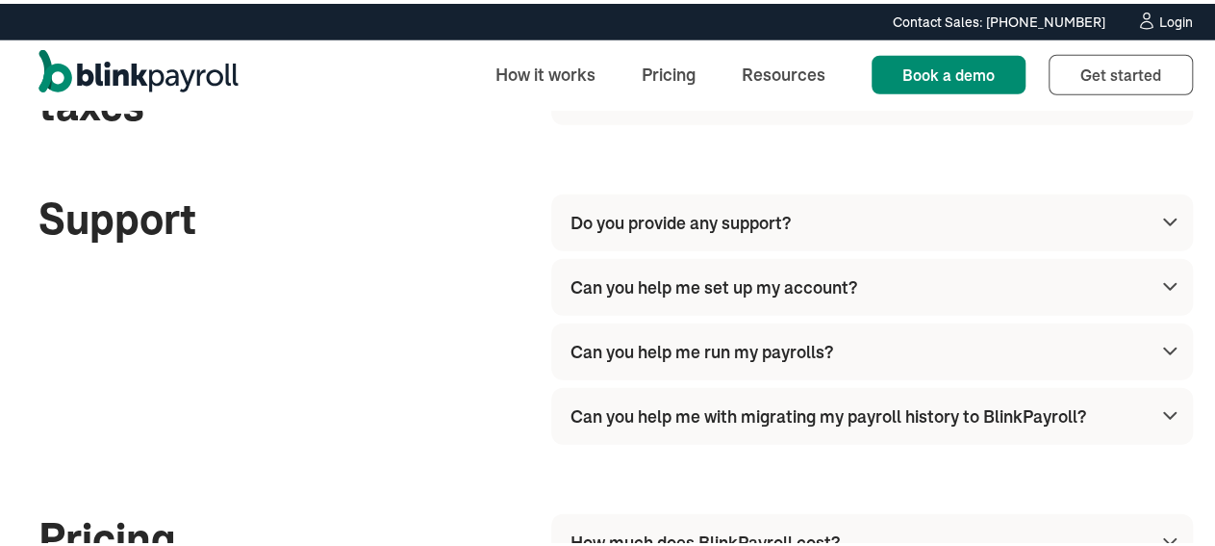
click at [1159, 294] on img at bounding box center [1170, 282] width 23 height 23
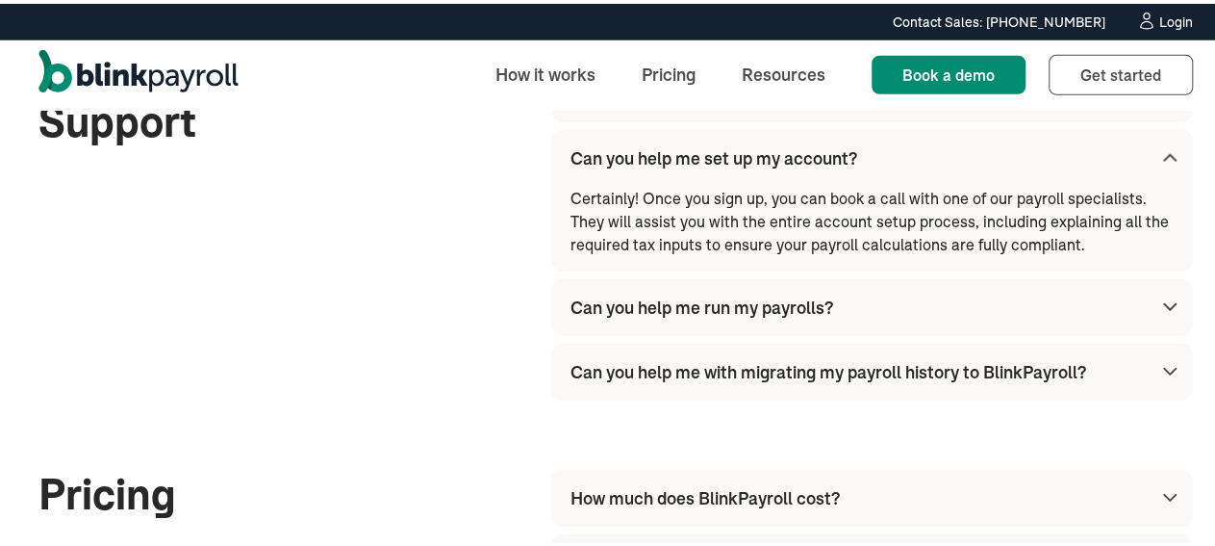
scroll to position [2718, 0]
click at [1159, 314] on img at bounding box center [1170, 302] width 23 height 23
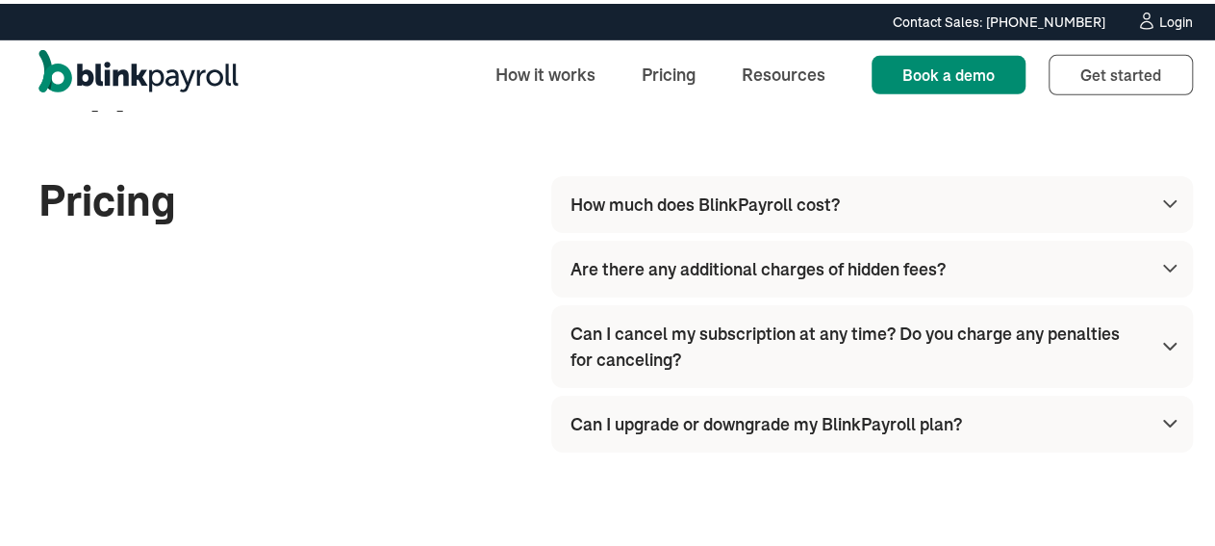
scroll to position [3051, 0]
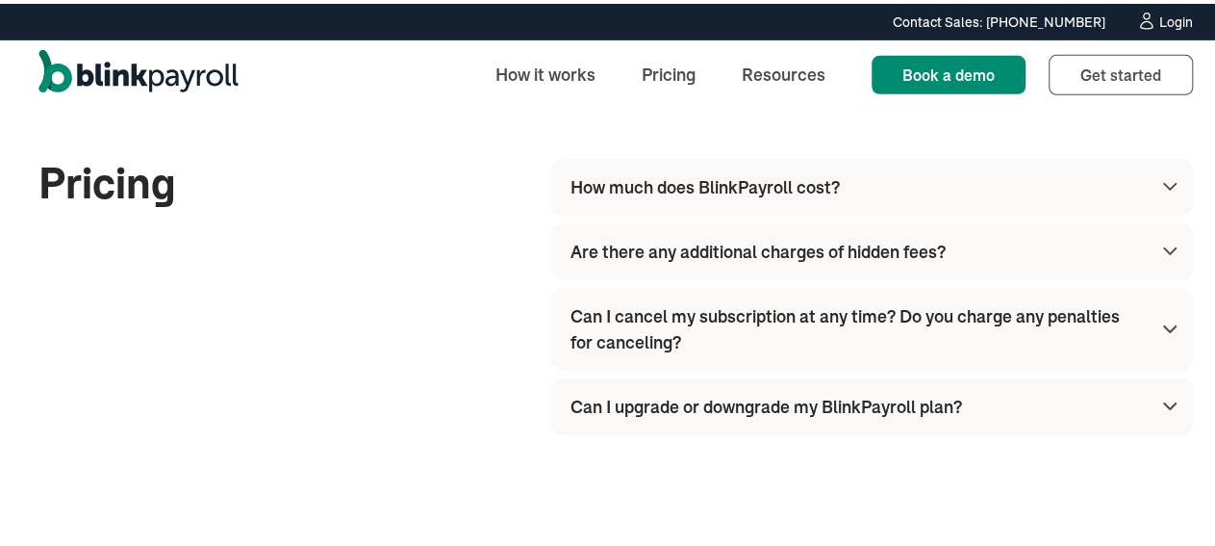
click at [1159, 194] on img at bounding box center [1170, 182] width 23 height 23
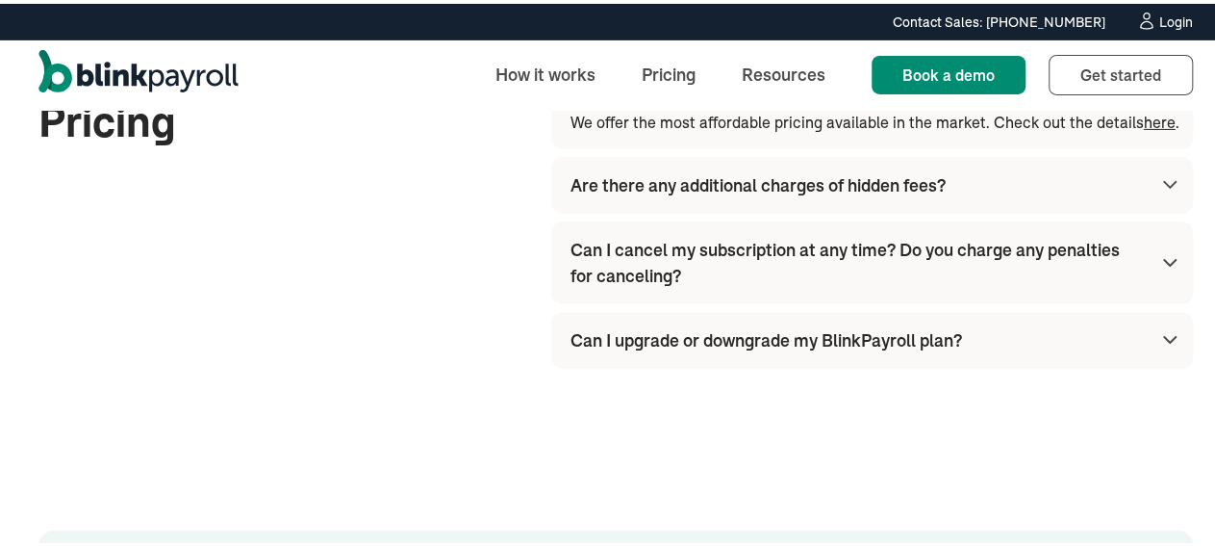
scroll to position [3144, 0]
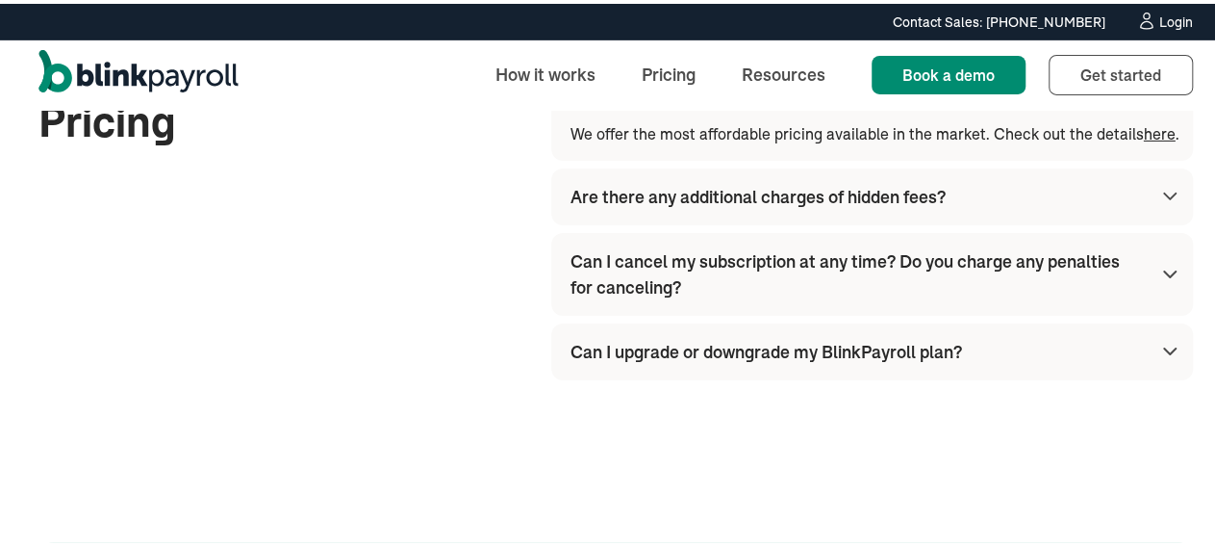
click at [1038, 376] on div "Can I upgrade or downgrade my BlinkPayroll plan?" at bounding box center [876, 348] width 611 height 57
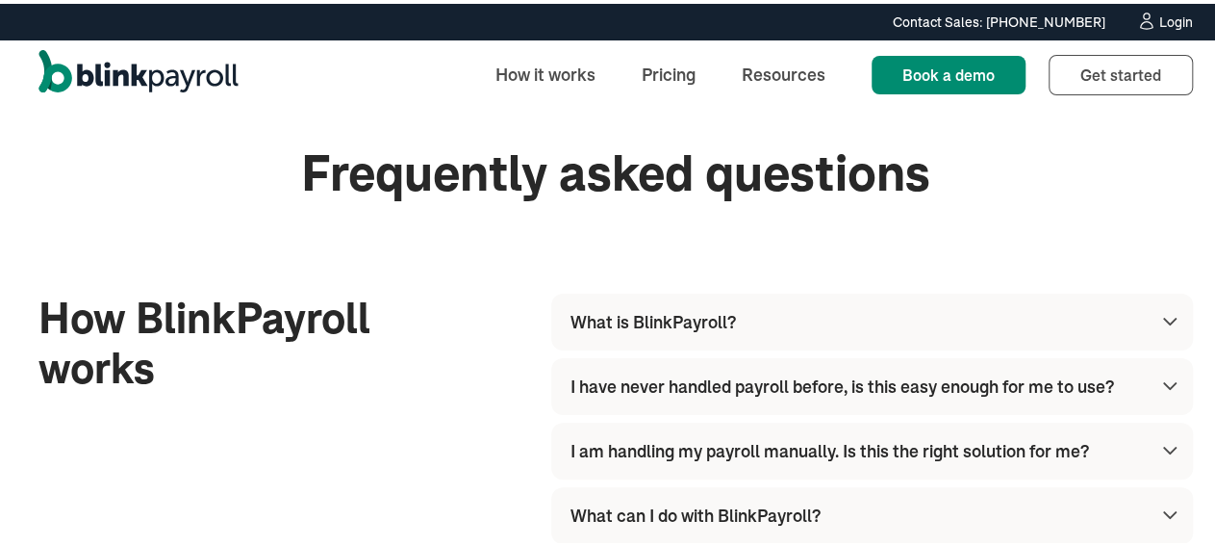
scroll to position [0, 0]
